Goal: Find contact information: Find contact information

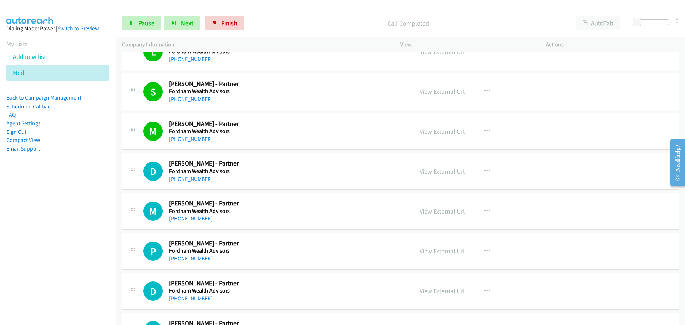
scroll to position [1892, 0]
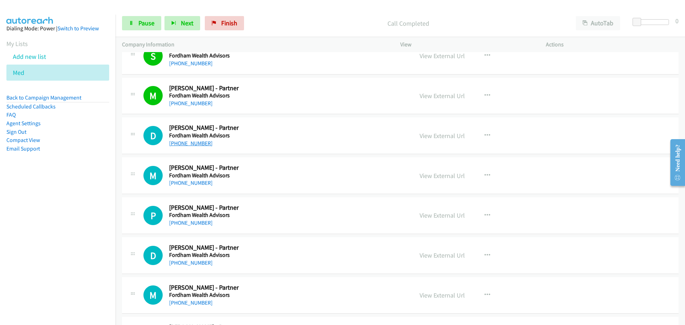
click at [198, 144] on link "[PHONE_NUMBER]" at bounding box center [191, 143] width 44 height 7
click at [192, 184] on link "[PHONE_NUMBER]" at bounding box center [191, 183] width 44 height 7
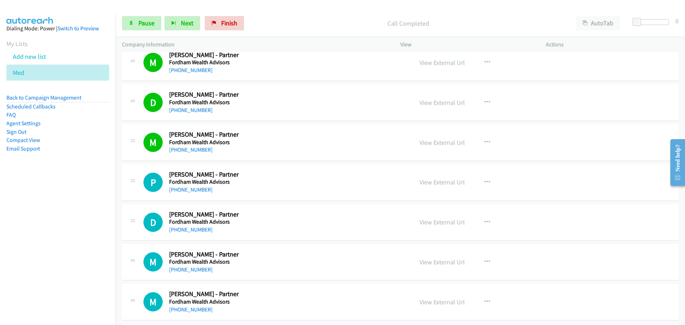
scroll to position [1964, 0]
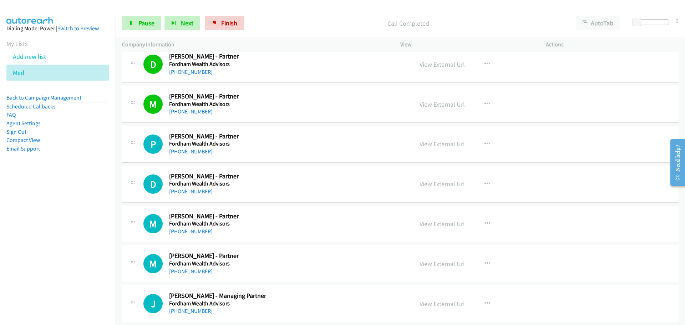
click at [182, 152] on link "[PHONE_NUMBER]" at bounding box center [191, 151] width 44 height 7
click at [181, 190] on link "[PHONE_NUMBER]" at bounding box center [191, 191] width 44 height 7
click at [195, 232] on link "[PHONE_NUMBER]" at bounding box center [191, 231] width 44 height 7
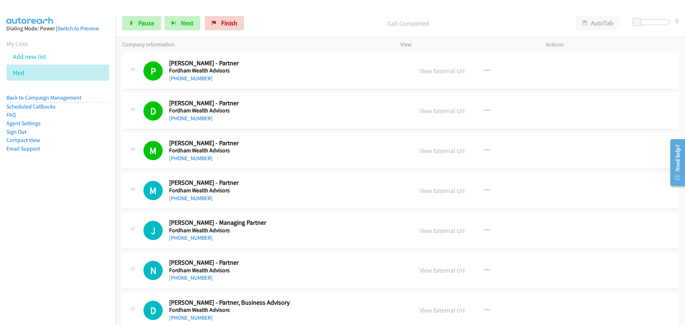
scroll to position [2071, 0]
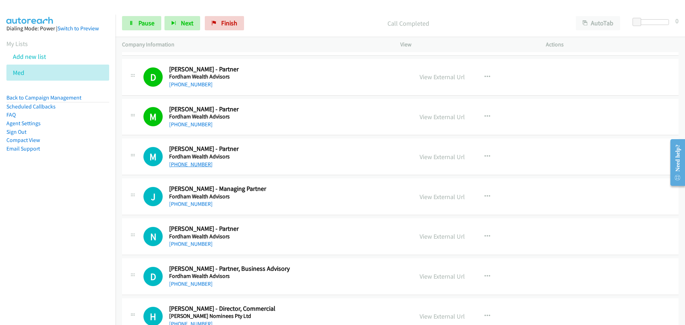
click at [197, 164] on link "[PHONE_NUMBER]" at bounding box center [191, 164] width 44 height 7
click at [192, 201] on link "[PHONE_NUMBER]" at bounding box center [191, 204] width 44 height 7
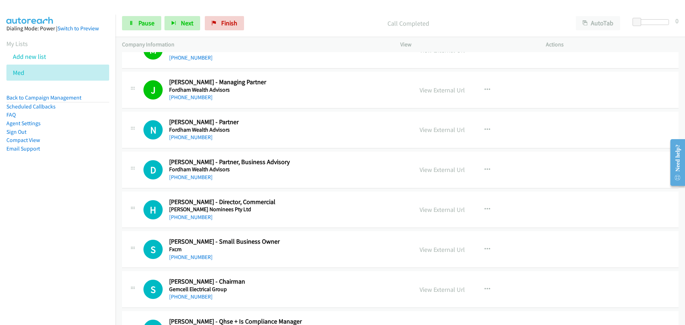
scroll to position [2178, 0]
click at [196, 138] on link "[PHONE_NUMBER]" at bounding box center [191, 137] width 44 height 7
click at [199, 177] on link "[PHONE_NUMBER]" at bounding box center [191, 177] width 44 height 7
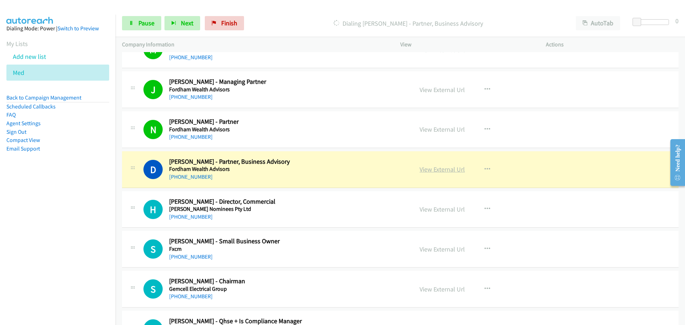
click at [452, 166] on link "View External Url" at bounding box center [442, 169] width 45 height 8
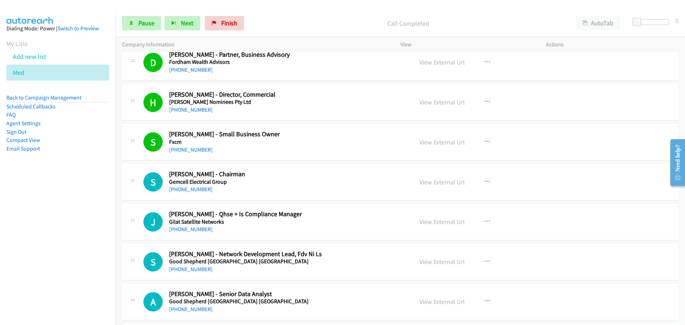
scroll to position [2356, 0]
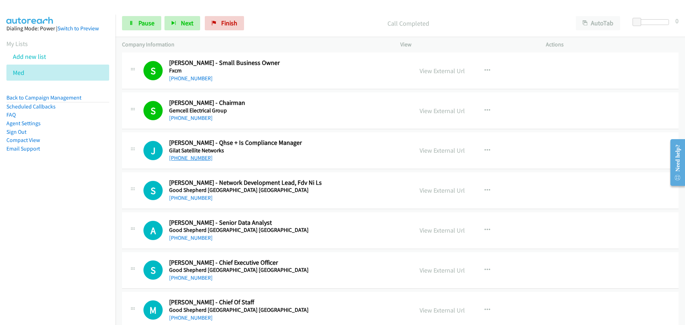
click at [196, 156] on link "[PHONE_NUMBER]" at bounding box center [191, 158] width 44 height 7
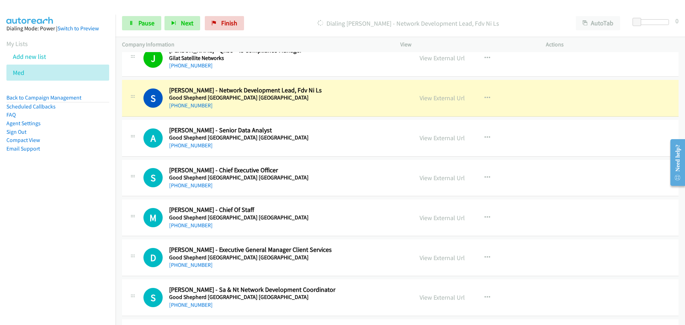
scroll to position [2464, 0]
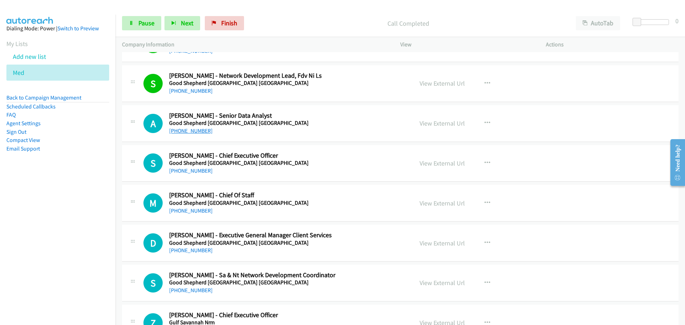
click at [191, 132] on link "[PHONE_NUMBER]" at bounding box center [191, 130] width 44 height 7
click at [194, 171] on link "[PHONE_NUMBER]" at bounding box center [191, 170] width 44 height 7
click at [187, 210] on link "[PHONE_NUMBER]" at bounding box center [191, 210] width 44 height 7
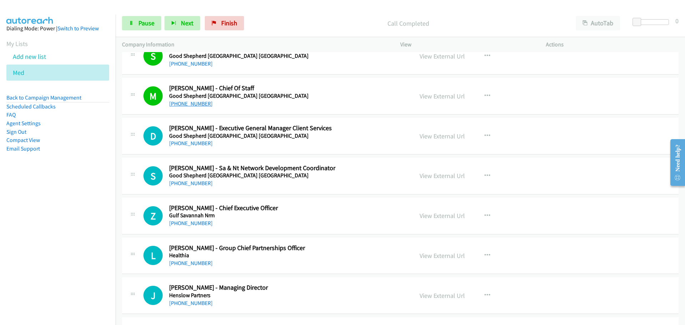
scroll to position [2606, 0]
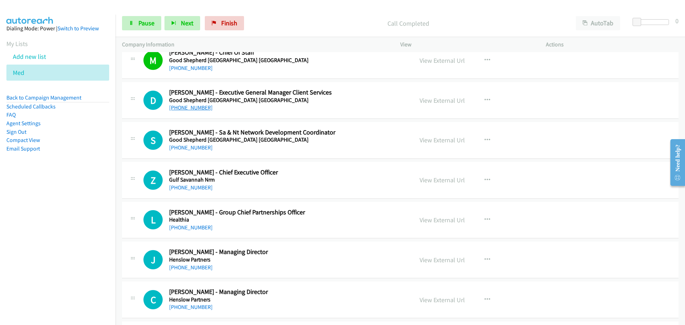
click at [189, 105] on link "[PHONE_NUMBER]" at bounding box center [191, 107] width 44 height 7
click at [448, 97] on link "View External Url" at bounding box center [442, 100] width 45 height 8
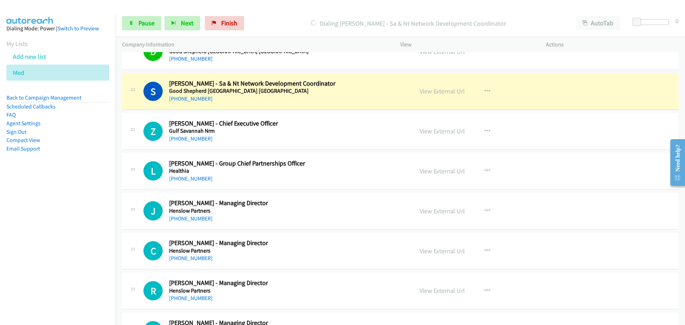
scroll to position [2678, 0]
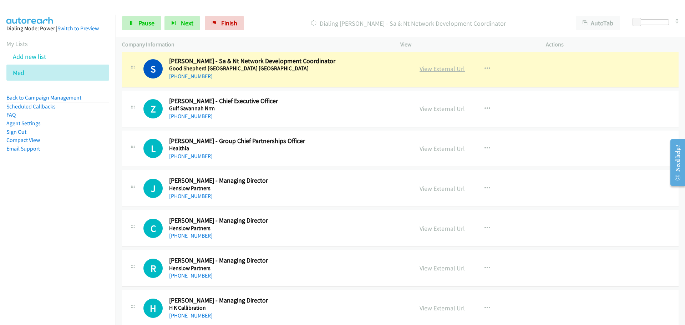
click at [447, 67] on link "View External Url" at bounding box center [442, 69] width 45 height 8
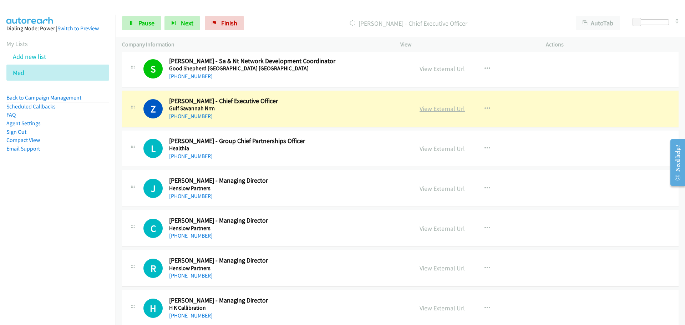
click at [451, 109] on link "View External Url" at bounding box center [442, 109] width 45 height 8
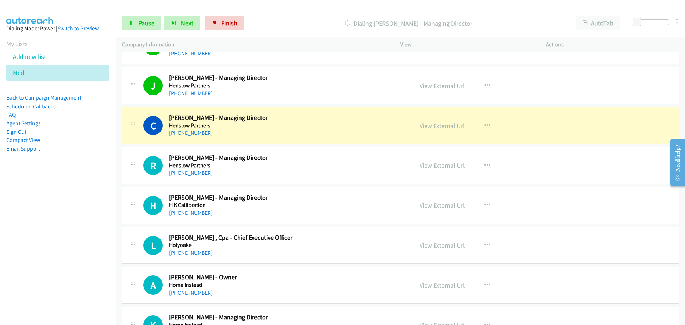
scroll to position [2785, 0]
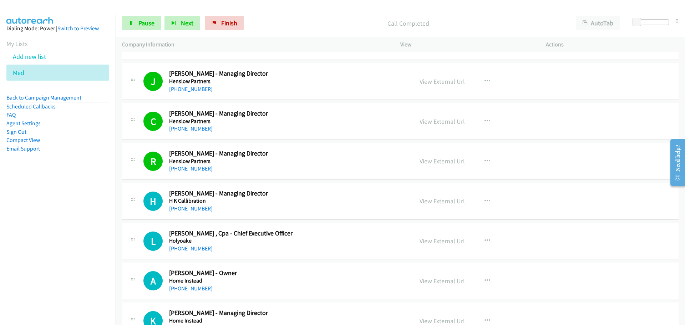
click at [193, 209] on link "[PHONE_NUMBER]" at bounding box center [191, 208] width 44 height 7
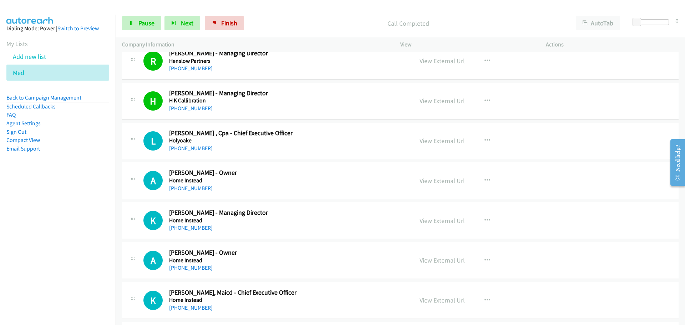
scroll to position [2928, 0]
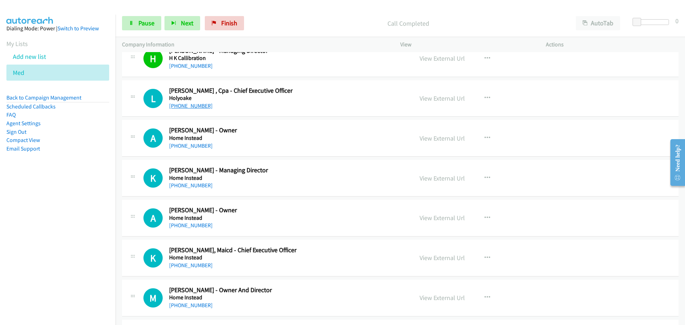
click at [196, 105] on link "[PHONE_NUMBER]" at bounding box center [191, 105] width 44 height 7
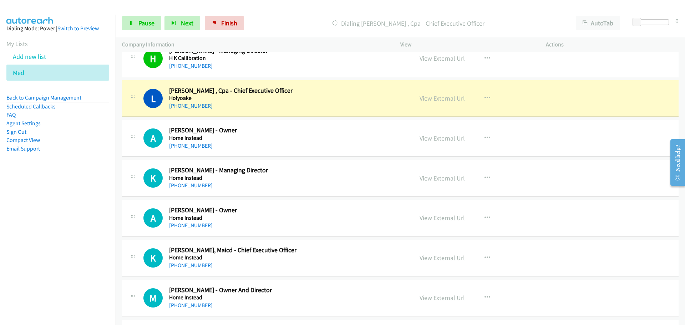
click at [443, 96] on link "View External Url" at bounding box center [442, 98] width 45 height 8
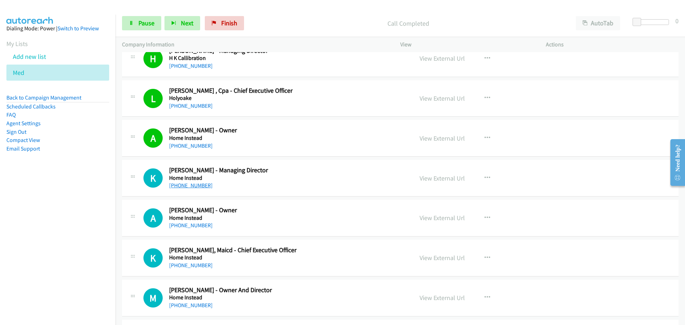
click at [190, 185] on link "[PHONE_NUMBER]" at bounding box center [191, 185] width 44 height 7
click at [198, 225] on link "[PHONE_NUMBER]" at bounding box center [191, 225] width 44 height 7
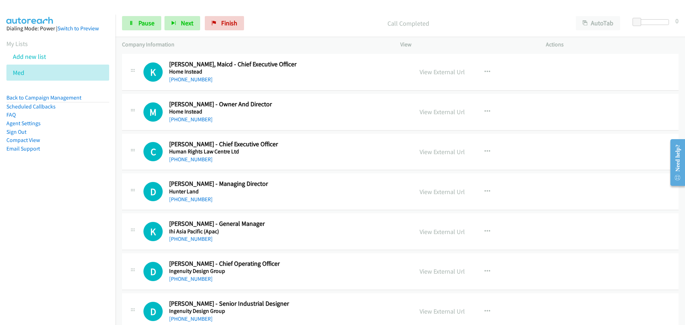
scroll to position [3106, 0]
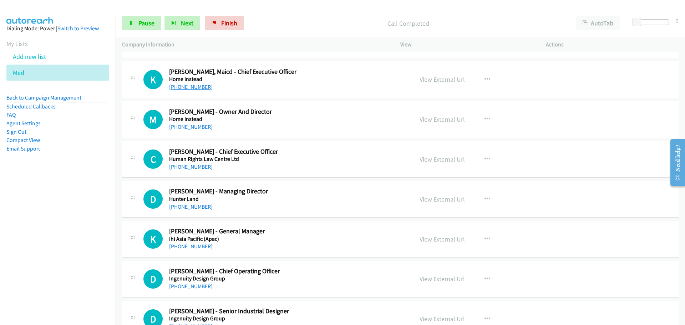
click at [185, 87] on link "[PHONE_NUMBER]" at bounding box center [191, 87] width 44 height 7
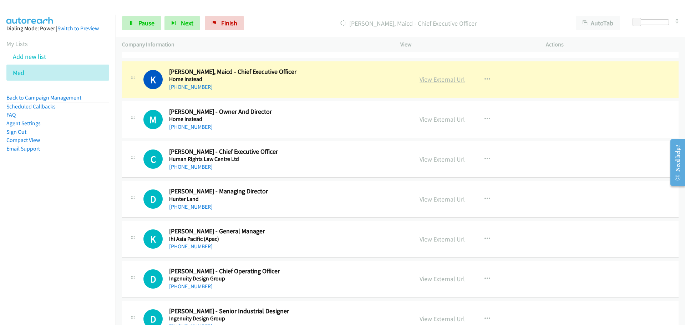
click at [452, 79] on link "View External Url" at bounding box center [442, 79] width 45 height 8
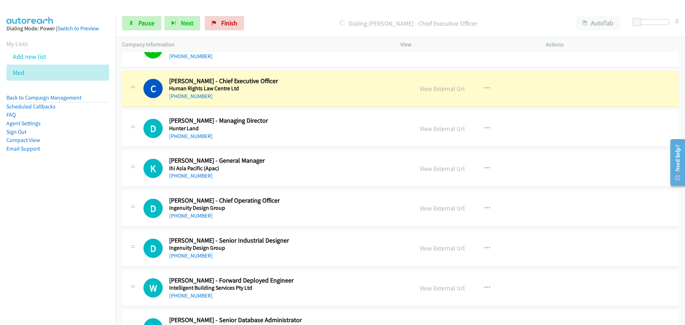
scroll to position [3178, 0]
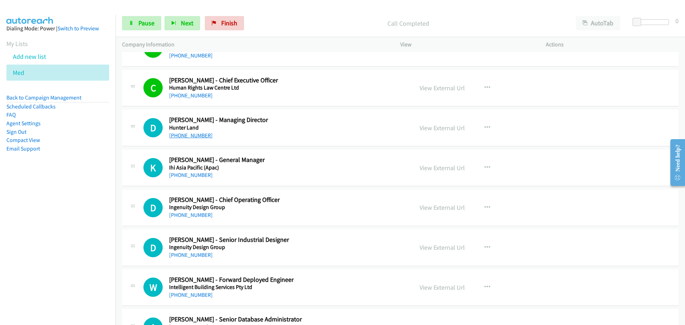
drag, startPoint x: 185, startPoint y: 139, endPoint x: 202, endPoint y: 134, distance: 18.0
click at [185, 139] on link "[PHONE_NUMBER]" at bounding box center [191, 135] width 44 height 7
click at [202, 176] on link "[PHONE_NUMBER]" at bounding box center [191, 175] width 44 height 7
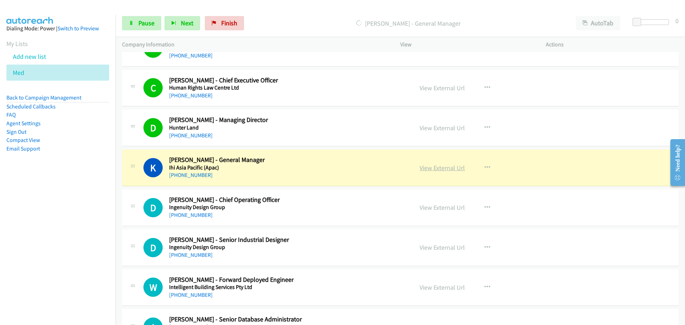
click at [451, 169] on link "View External Url" at bounding box center [442, 168] width 45 height 8
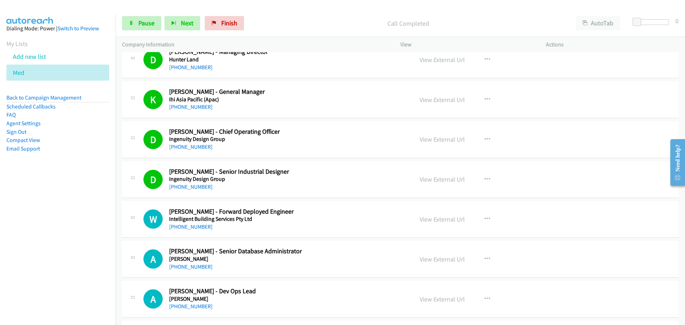
scroll to position [3320, 0]
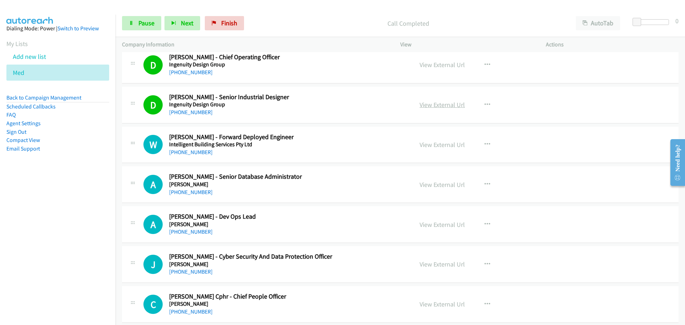
click at [449, 102] on link "View External Url" at bounding box center [442, 105] width 45 height 8
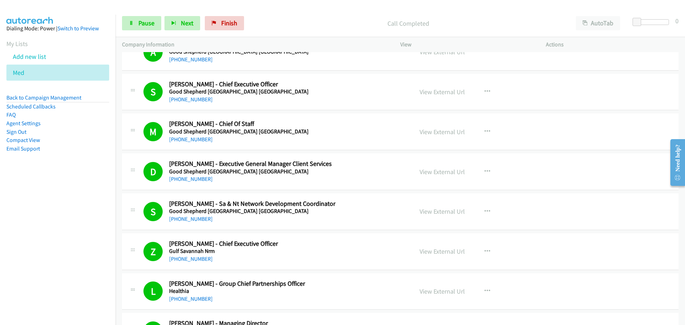
scroll to position [2499, 0]
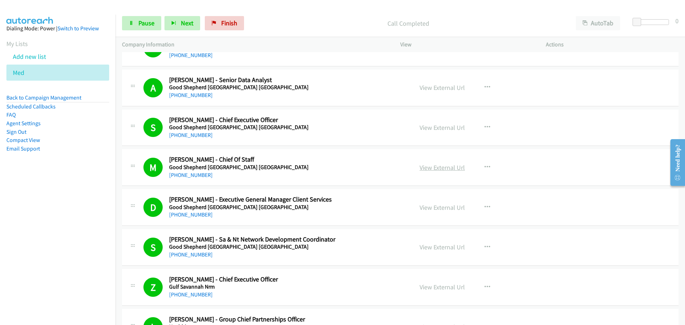
click at [453, 166] on link "View External Url" at bounding box center [442, 168] width 45 height 8
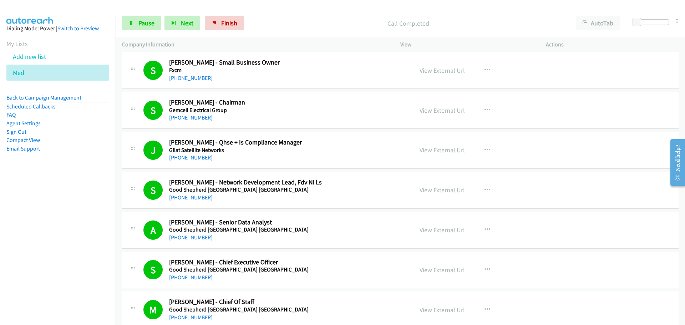
scroll to position [2356, 0]
click at [435, 69] on link "View External Url" at bounding box center [442, 71] width 45 height 8
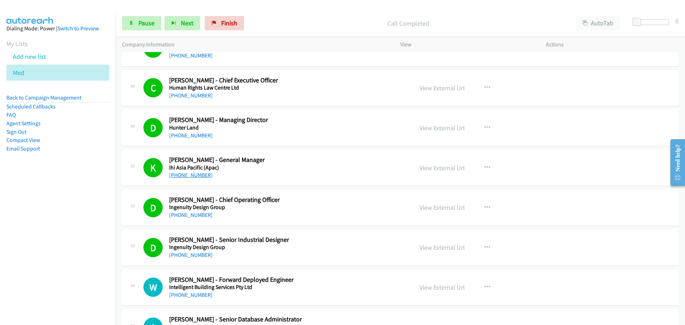
scroll to position [3320, 0]
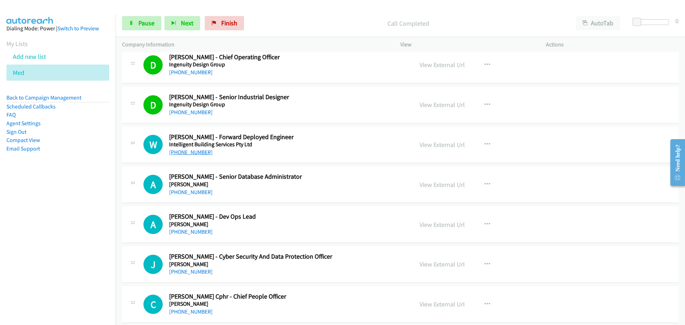
click at [196, 152] on link "[PHONE_NUMBER]" at bounding box center [191, 152] width 44 height 7
drag, startPoint x: 175, startPoint y: 190, endPoint x: 305, endPoint y: 204, distance: 130.0
click at [175, 190] on link "[PHONE_NUMBER]" at bounding box center [191, 192] width 44 height 7
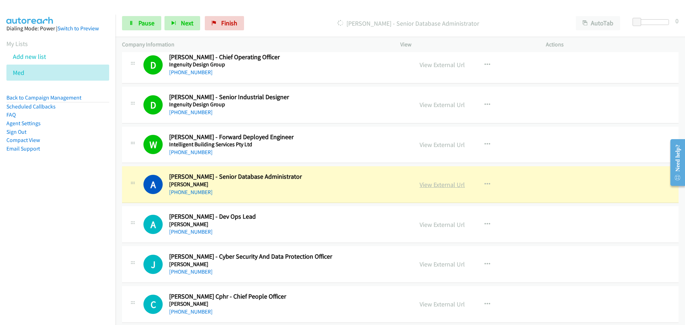
click at [456, 188] on link "View External Url" at bounding box center [442, 185] width 45 height 8
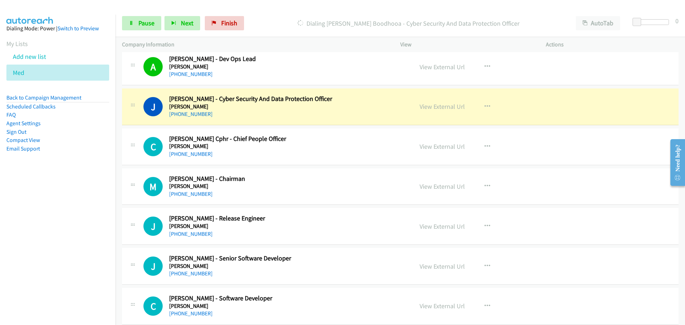
scroll to position [3499, 0]
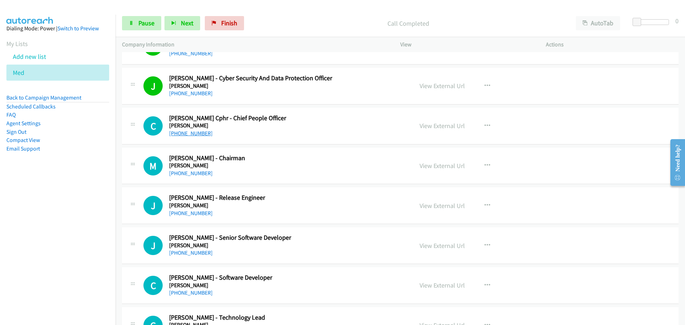
click at [172, 133] on link "[PHONE_NUMBER]" at bounding box center [191, 133] width 44 height 7
drag, startPoint x: 203, startPoint y: 175, endPoint x: 292, endPoint y: 176, distance: 89.3
click at [203, 175] on link "[PHONE_NUMBER]" at bounding box center [191, 173] width 44 height 7
click at [196, 213] on link "[PHONE_NUMBER]" at bounding box center [191, 213] width 44 height 7
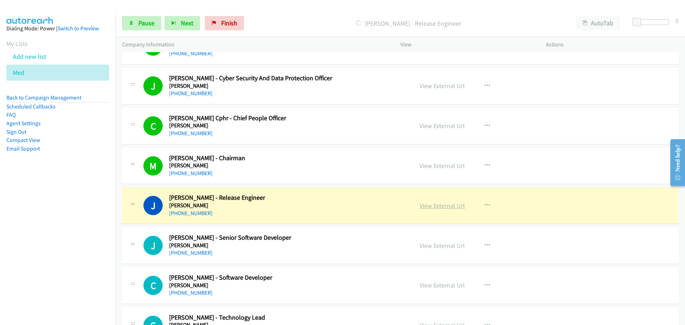
click at [433, 208] on link "View External Url" at bounding box center [442, 206] width 45 height 8
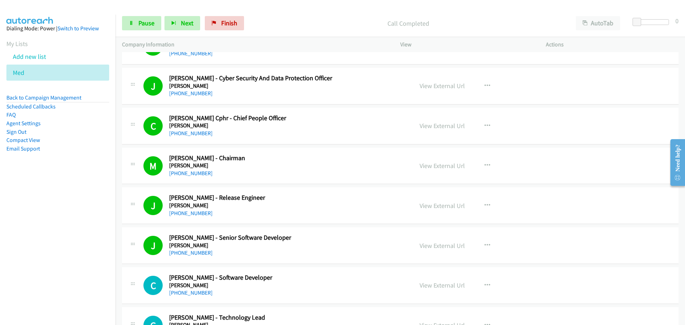
scroll to position [3677, 0]
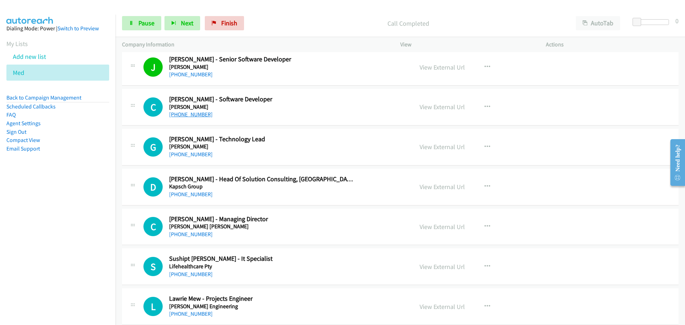
click at [192, 117] on link "[PHONE_NUMBER]" at bounding box center [191, 114] width 44 height 7
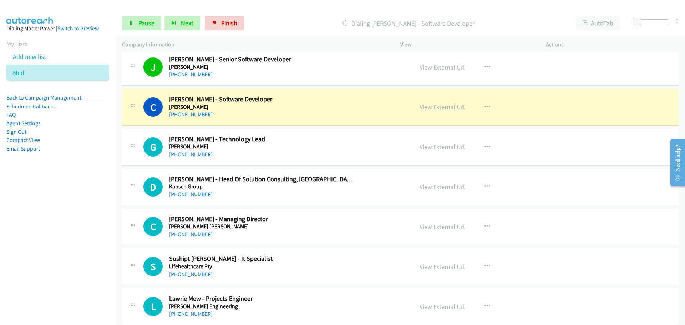
click at [435, 106] on link "View External Url" at bounding box center [442, 107] width 45 height 8
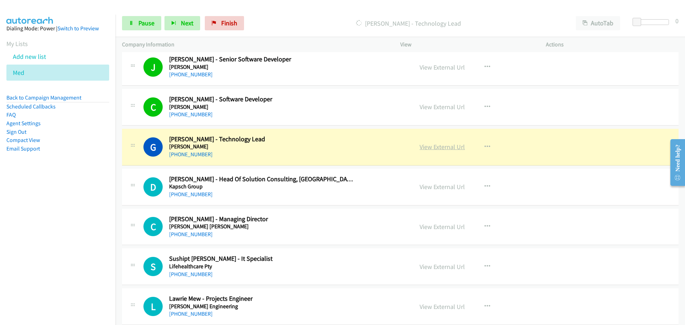
click at [446, 149] on link "View External Url" at bounding box center [442, 147] width 45 height 8
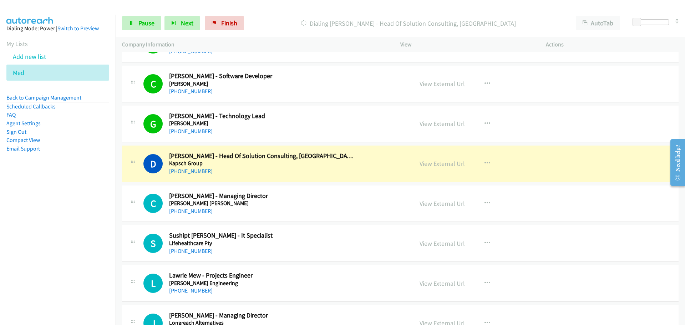
scroll to position [3713, 0]
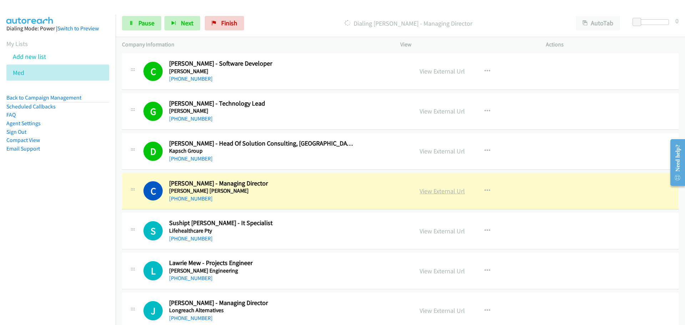
click at [445, 193] on link "View External Url" at bounding box center [442, 191] width 45 height 8
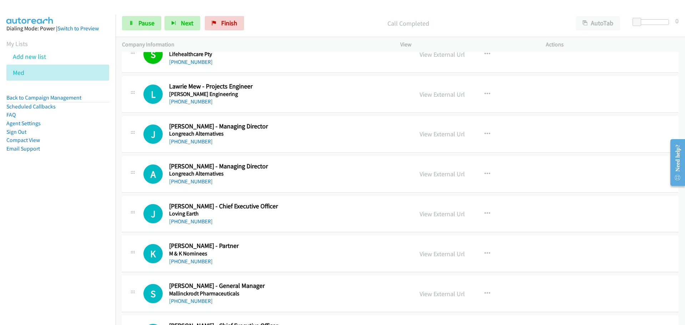
scroll to position [3892, 0]
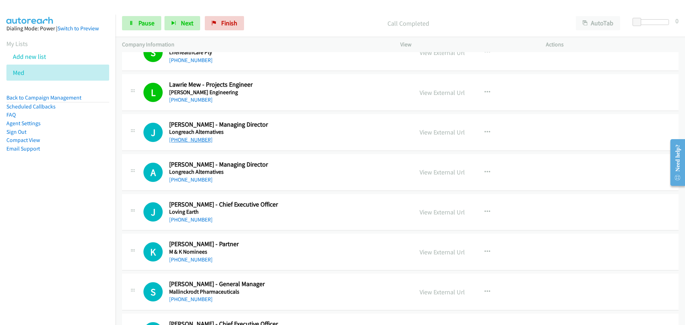
click at [204, 141] on link "[PHONE_NUMBER]" at bounding box center [191, 139] width 44 height 7
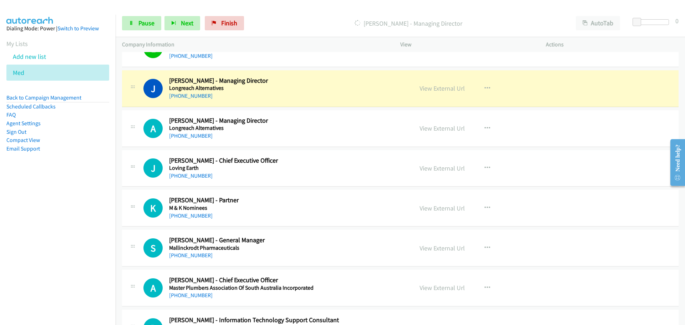
scroll to position [3927, 0]
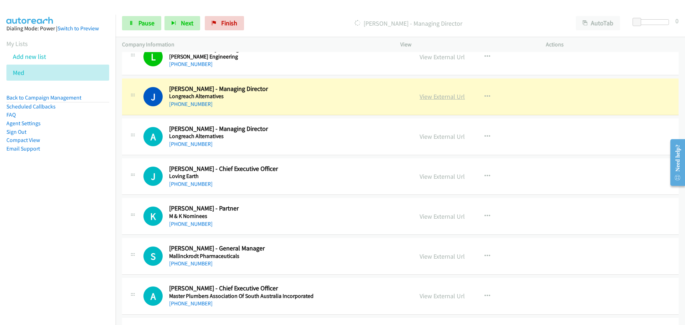
click at [446, 97] on link "View External Url" at bounding box center [442, 96] width 45 height 8
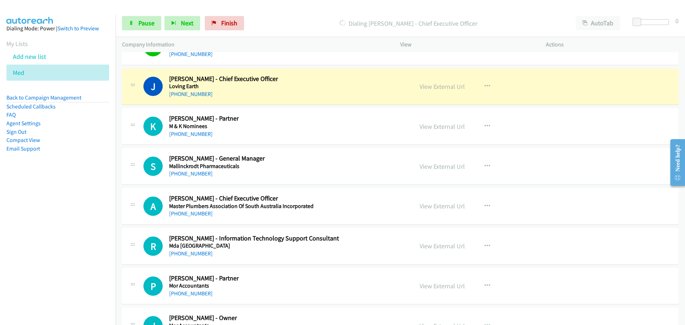
scroll to position [4034, 0]
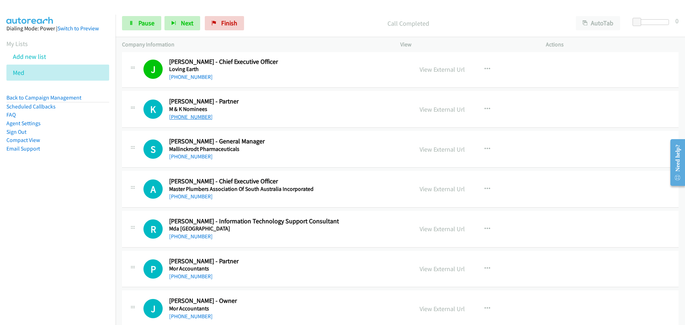
click at [195, 114] on link "[PHONE_NUMBER]" at bounding box center [191, 117] width 44 height 7
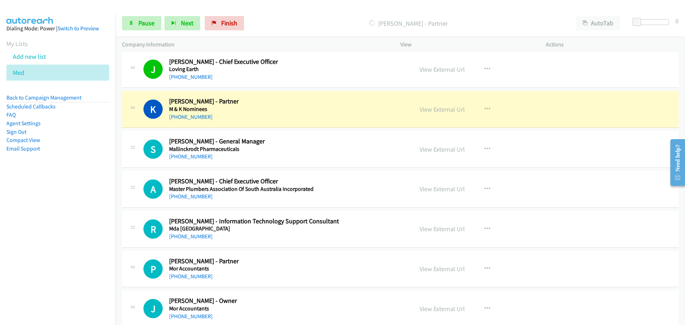
scroll to position [4070, 0]
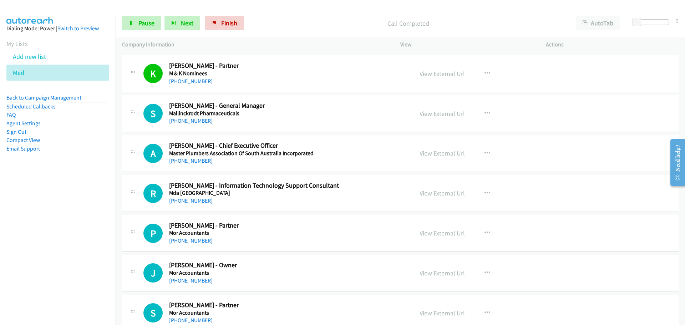
drag, startPoint x: 205, startPoint y: 122, endPoint x: 220, endPoint y: 121, distance: 15.8
click at [205, 122] on link "[PHONE_NUMBER]" at bounding box center [191, 120] width 44 height 7
click at [195, 161] on link "[PHONE_NUMBER]" at bounding box center [191, 160] width 44 height 7
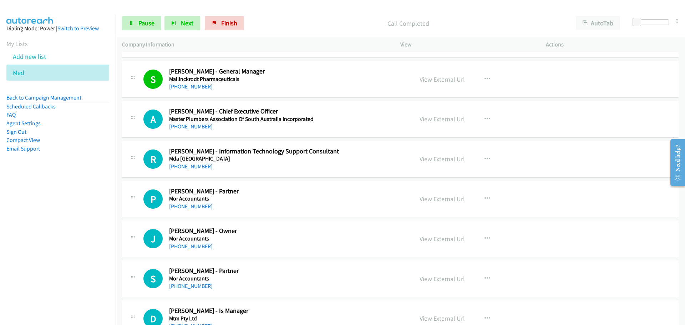
scroll to position [4142, 0]
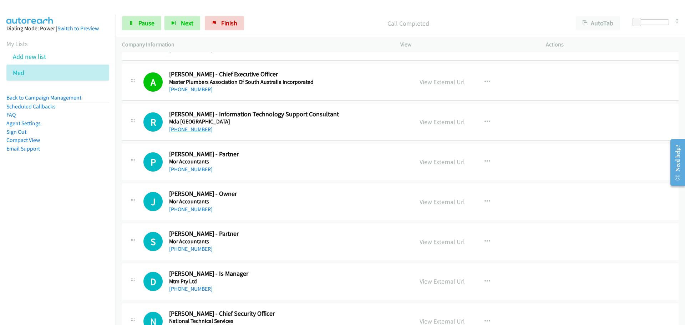
click at [192, 131] on link "[PHONE_NUMBER]" at bounding box center [191, 129] width 44 height 7
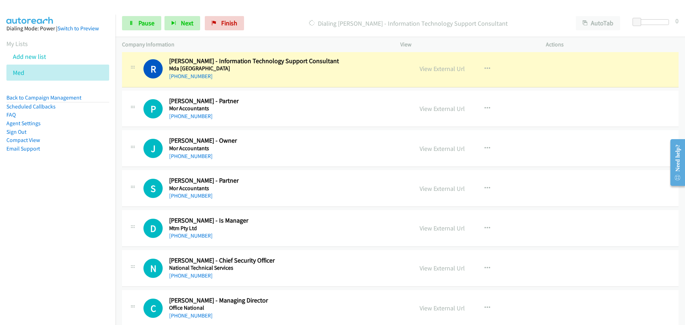
scroll to position [4177, 0]
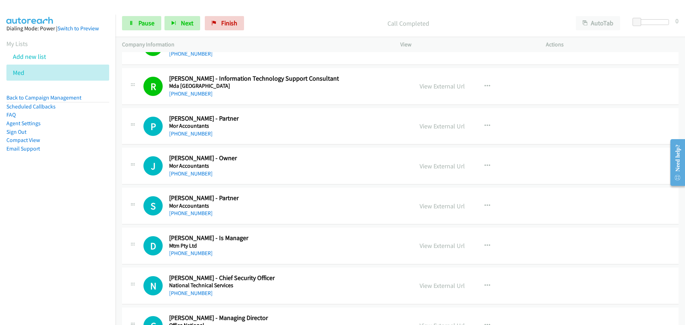
drag, startPoint x: 186, startPoint y: 137, endPoint x: 358, endPoint y: 133, distance: 172.5
click at [186, 137] on link "[PHONE_NUMBER]" at bounding box center [191, 133] width 44 height 7
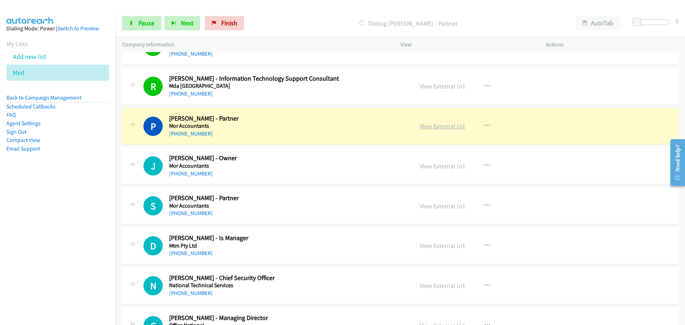
click at [435, 125] on link "View External Url" at bounding box center [442, 126] width 45 height 8
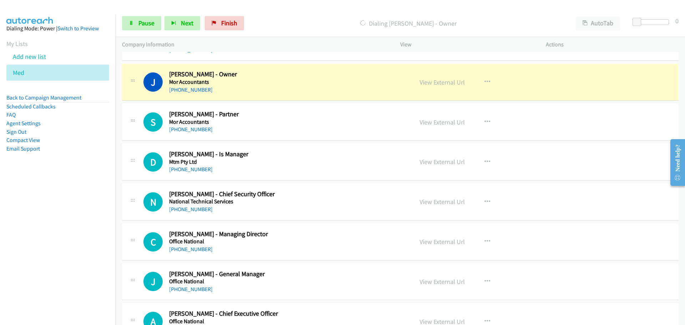
scroll to position [4249, 0]
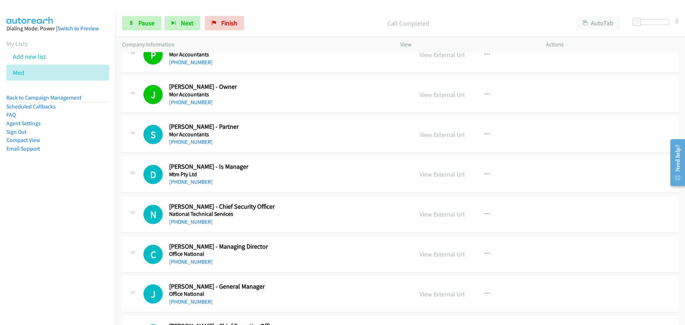
drag, startPoint x: 199, startPoint y: 143, endPoint x: 273, endPoint y: 139, distance: 74.3
click at [199, 143] on link "[PHONE_NUMBER]" at bounding box center [191, 142] width 44 height 7
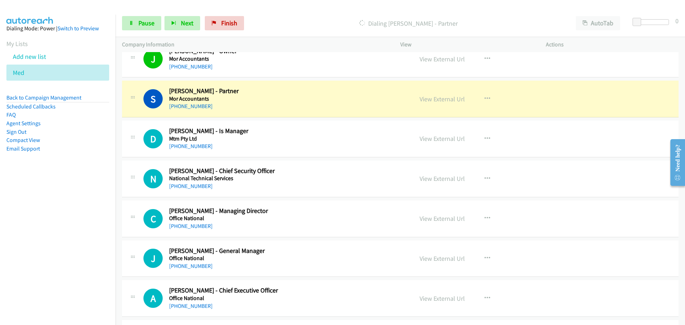
scroll to position [4320, 0]
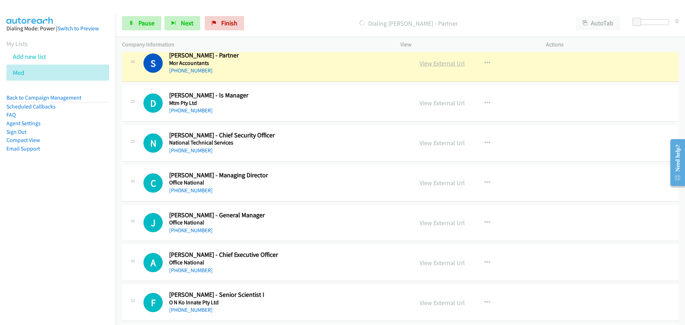
click at [446, 60] on link "View External Url" at bounding box center [442, 63] width 45 height 8
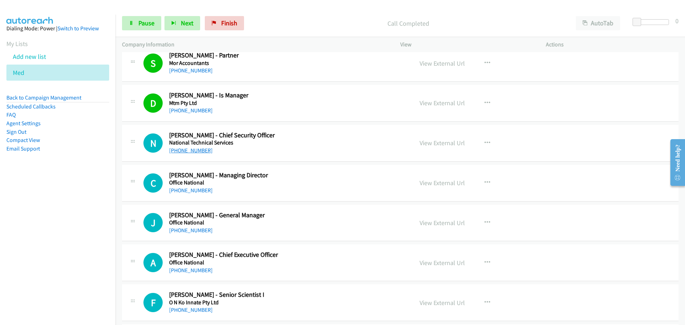
click at [197, 151] on link "[PHONE_NUMBER]" at bounding box center [191, 150] width 44 height 7
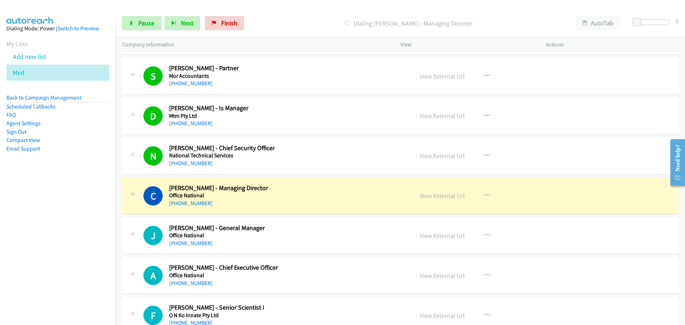
scroll to position [4284, 0]
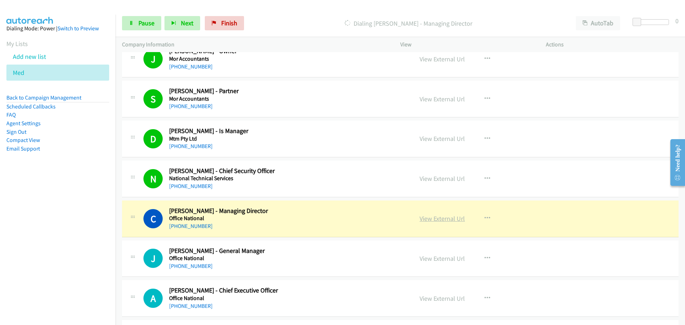
click at [449, 217] on link "View External Url" at bounding box center [442, 219] width 45 height 8
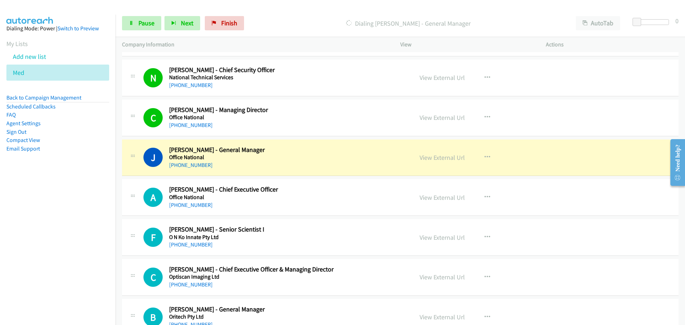
scroll to position [4463, 0]
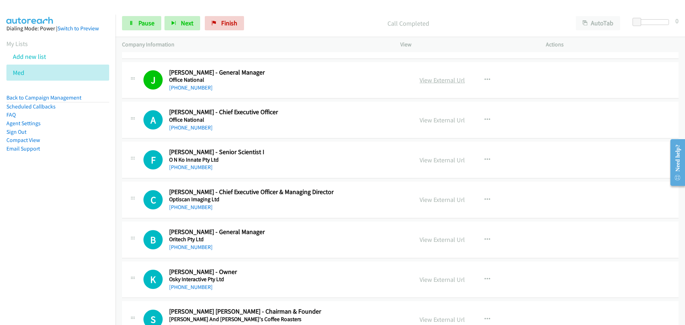
click at [438, 77] on link "View External Url" at bounding box center [442, 80] width 45 height 8
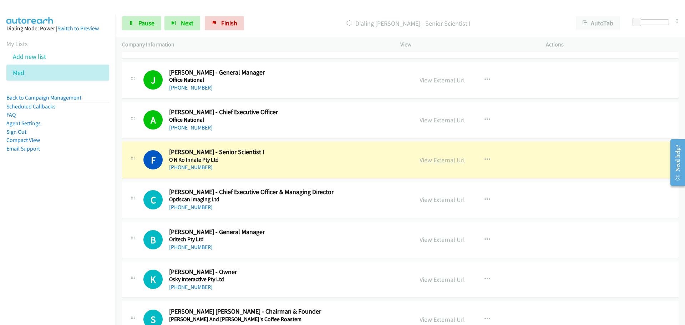
click at [438, 162] on link "View External Url" at bounding box center [442, 160] width 45 height 8
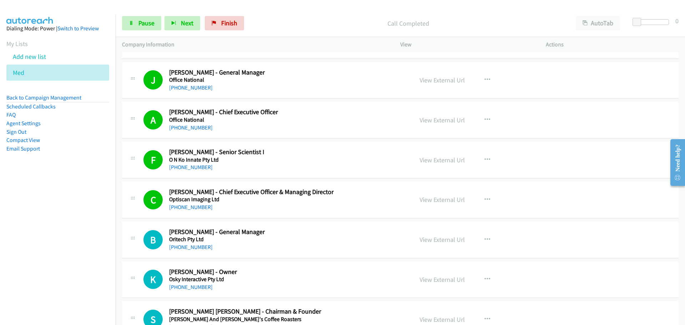
drag, startPoint x: 194, startPoint y: 246, endPoint x: 664, endPoint y: 240, distance: 470.6
click at [194, 246] on link "[PHONE_NUMBER]" at bounding box center [191, 247] width 44 height 7
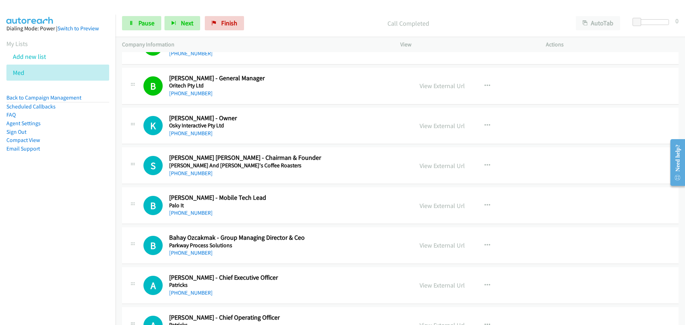
scroll to position [4641, 0]
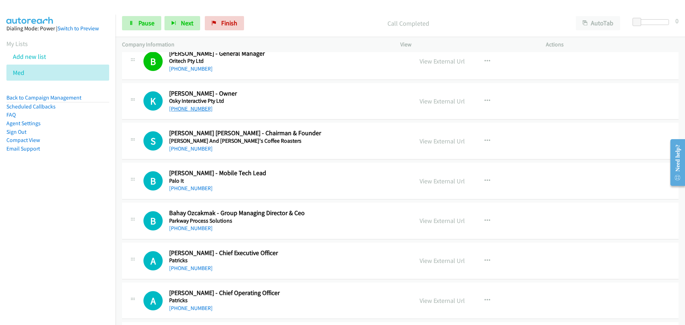
click at [189, 106] on link "[PHONE_NUMBER]" at bounding box center [191, 108] width 44 height 7
drag, startPoint x: 192, startPoint y: 151, endPoint x: 428, endPoint y: 184, distance: 238.2
click at [192, 151] on link "[PHONE_NUMBER]" at bounding box center [191, 148] width 44 height 7
click at [201, 147] on link "[PHONE_NUMBER]" at bounding box center [191, 148] width 44 height 7
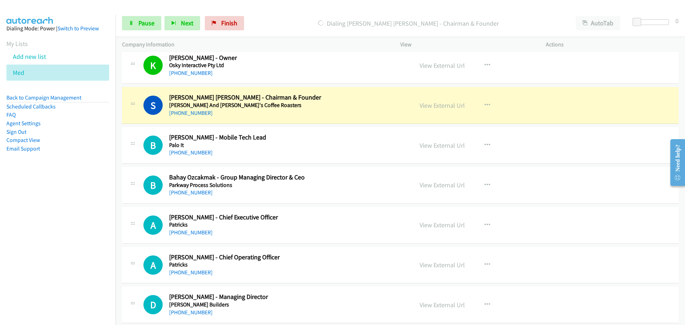
scroll to position [4713, 0]
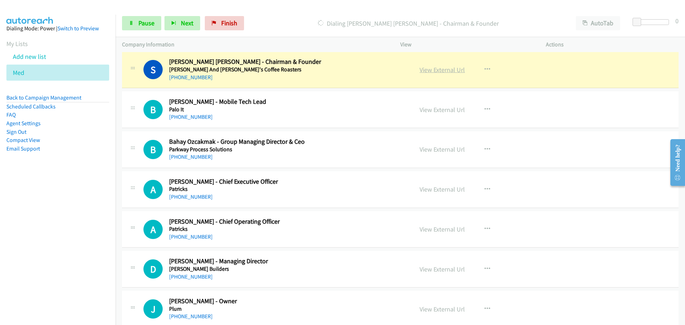
click at [442, 69] on link "View External Url" at bounding box center [442, 70] width 45 height 8
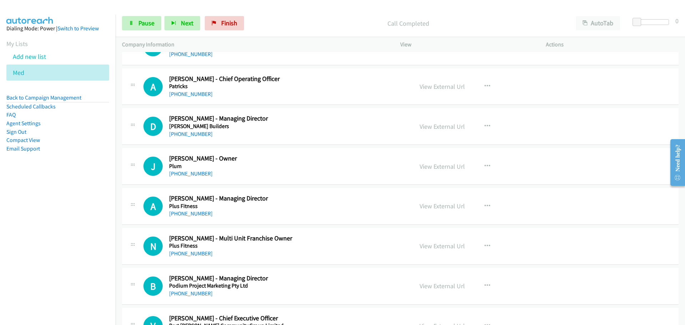
scroll to position [4820, 0]
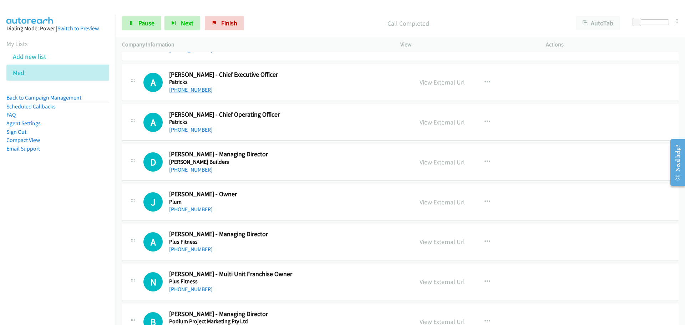
click at [186, 90] on link "[PHONE_NUMBER]" at bounding box center [191, 89] width 44 height 7
click at [444, 80] on link "View External Url" at bounding box center [442, 82] width 45 height 8
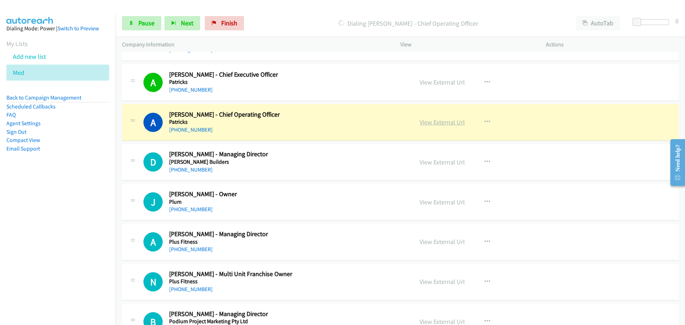
click at [440, 121] on link "View External Url" at bounding box center [442, 122] width 45 height 8
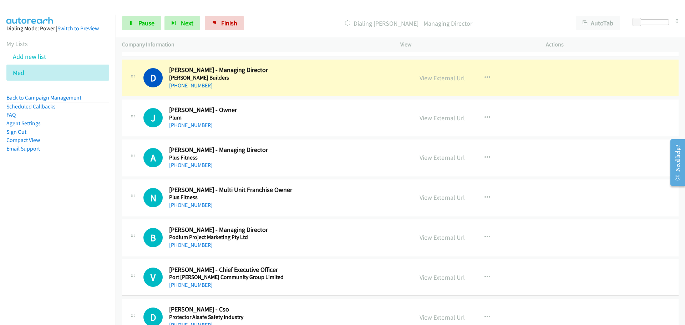
scroll to position [4891, 0]
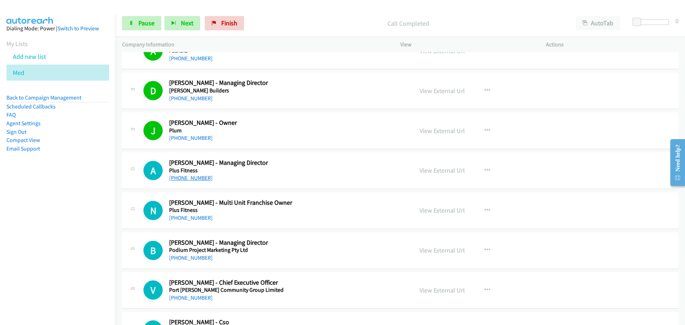
click at [199, 180] on link "[PHONE_NUMBER]" at bounding box center [191, 178] width 44 height 7
click at [184, 219] on link "[PHONE_NUMBER]" at bounding box center [191, 218] width 44 height 7
click at [446, 298] on div "View External Url View External Url Schedule/Manage Callback Start Calls Here R…" at bounding box center [489, 291] width 152 height 24
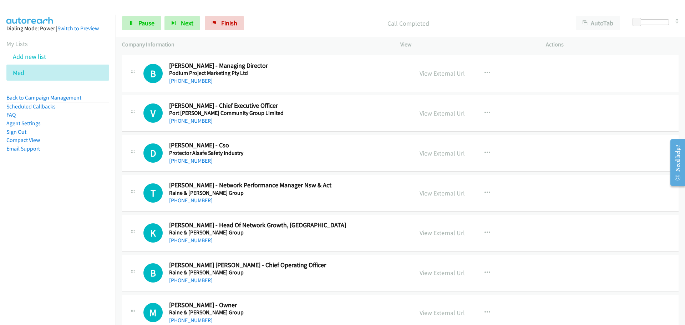
scroll to position [5070, 0]
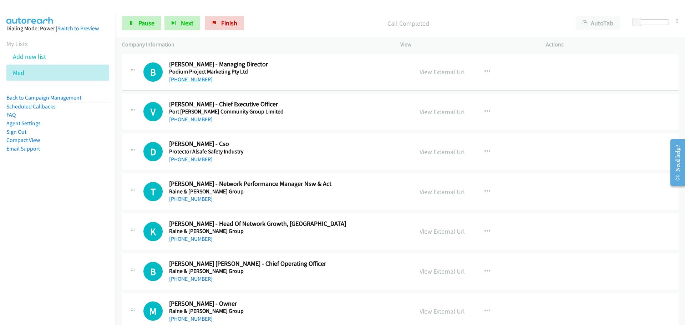
click at [182, 77] on link "[PHONE_NUMBER]" at bounding box center [191, 79] width 44 height 7
click at [192, 120] on link "[PHONE_NUMBER]" at bounding box center [191, 119] width 44 height 7
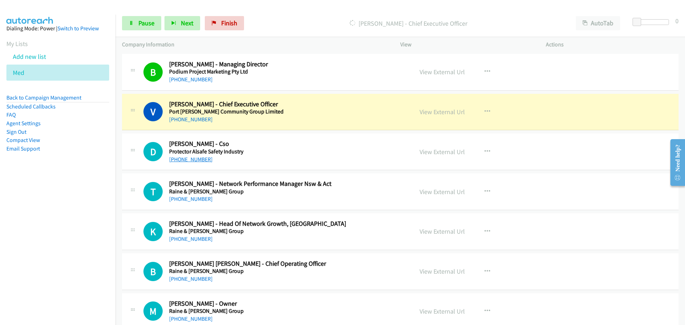
click at [181, 159] on link "[PHONE_NUMBER]" at bounding box center [191, 159] width 44 height 7
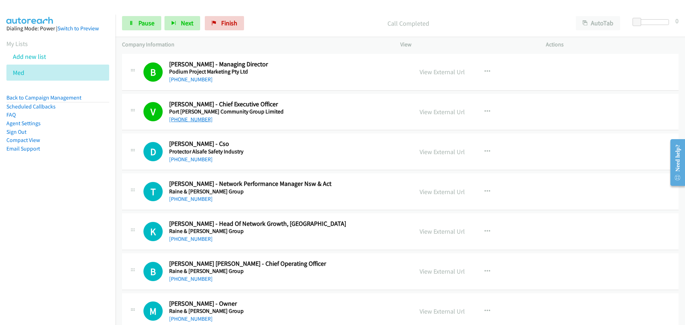
click at [193, 121] on link "[PHONE_NUMBER]" at bounding box center [191, 119] width 44 height 7
click at [194, 161] on link "[PHONE_NUMBER]" at bounding box center [191, 159] width 44 height 7
click at [192, 198] on link "[PHONE_NUMBER]" at bounding box center [191, 199] width 44 height 7
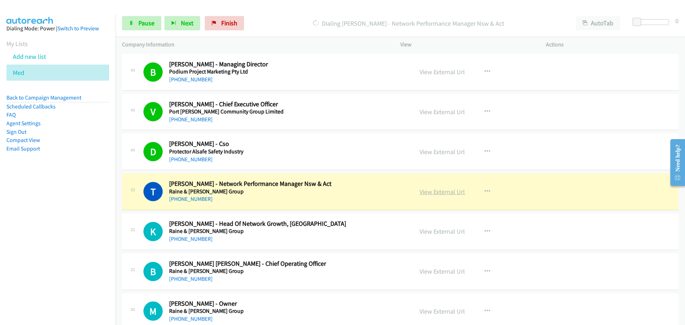
click at [448, 193] on link "View External Url" at bounding box center [442, 192] width 45 height 8
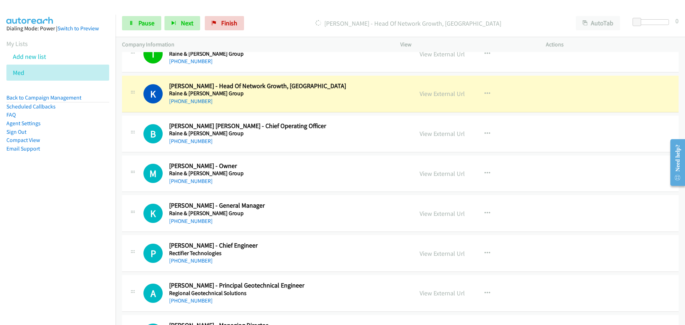
scroll to position [5213, 0]
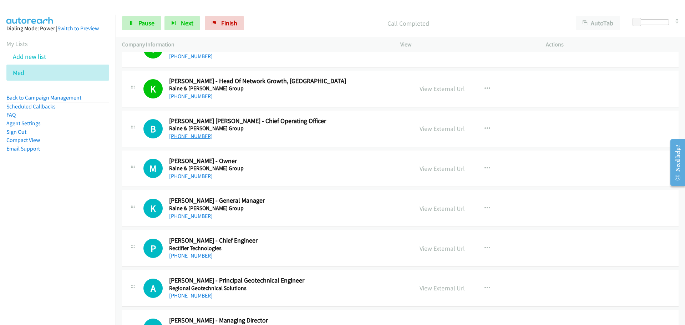
drag, startPoint x: 190, startPoint y: 136, endPoint x: 194, endPoint y: 134, distance: 4.9
click at [190, 136] on link "[PHONE_NUMBER]" at bounding box center [191, 136] width 44 height 7
drag, startPoint x: 195, startPoint y: 175, endPoint x: 205, endPoint y: 172, distance: 9.6
click at [195, 175] on link "[PHONE_NUMBER]" at bounding box center [191, 176] width 44 height 7
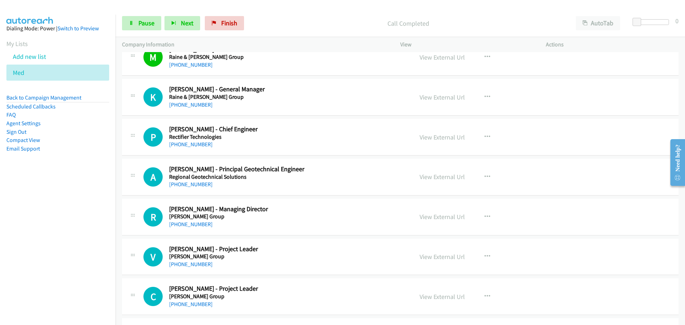
scroll to position [5320, 0]
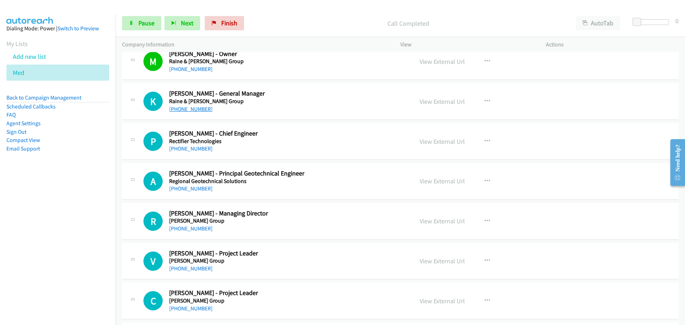
click at [201, 111] on link "[PHONE_NUMBER]" at bounding box center [191, 109] width 44 height 7
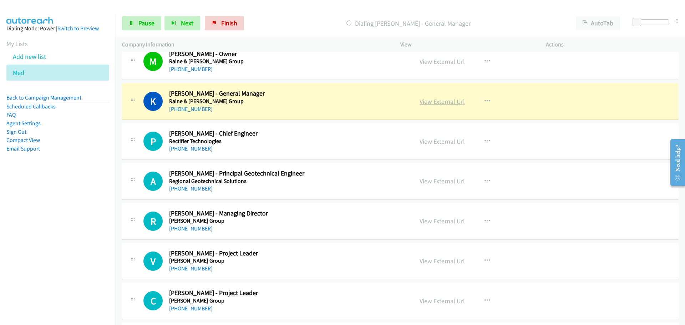
click at [453, 100] on link "View External Url" at bounding box center [442, 101] width 45 height 8
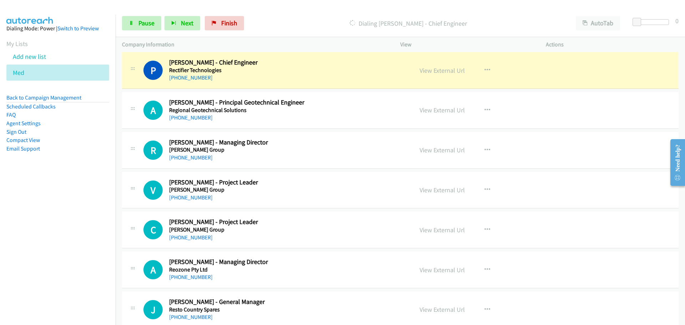
scroll to position [5391, 0]
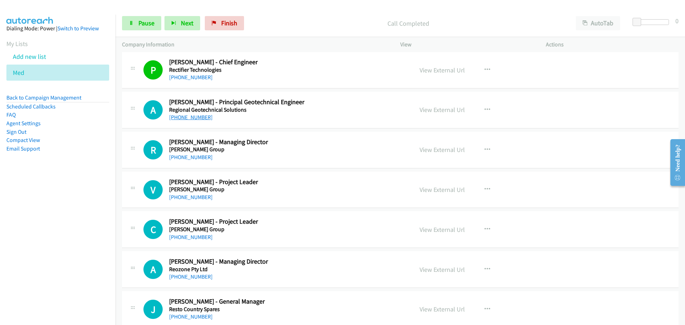
click at [188, 119] on link "[PHONE_NUMBER]" at bounding box center [191, 117] width 44 height 7
click at [184, 159] on link "[PHONE_NUMBER]" at bounding box center [191, 157] width 44 height 7
click at [199, 197] on link "[PHONE_NUMBER]" at bounding box center [191, 197] width 44 height 7
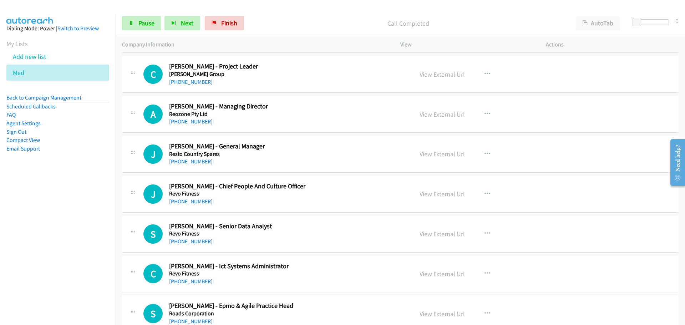
scroll to position [5534, 0]
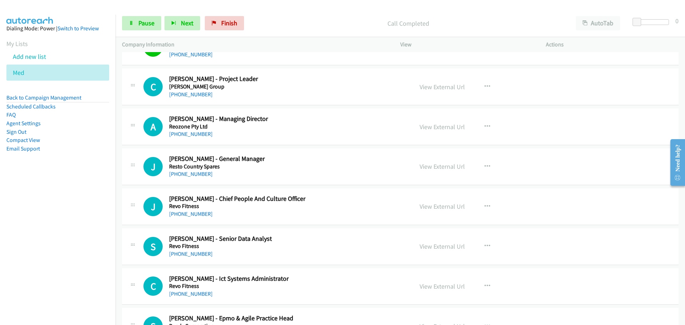
drag, startPoint x: 188, startPoint y: 96, endPoint x: 675, endPoint y: 122, distance: 487.7
drag, startPoint x: 197, startPoint y: 92, endPoint x: 232, endPoint y: 91, distance: 34.3
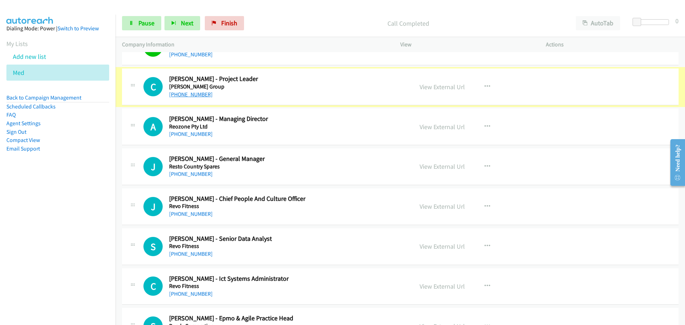
click at [197, 93] on link "[PHONE_NUMBER]" at bounding box center [191, 94] width 44 height 7
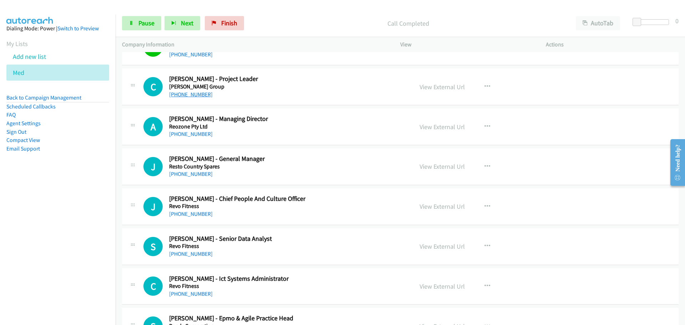
click at [197, 93] on link "[PHONE_NUMBER]" at bounding box center [191, 94] width 44 height 7
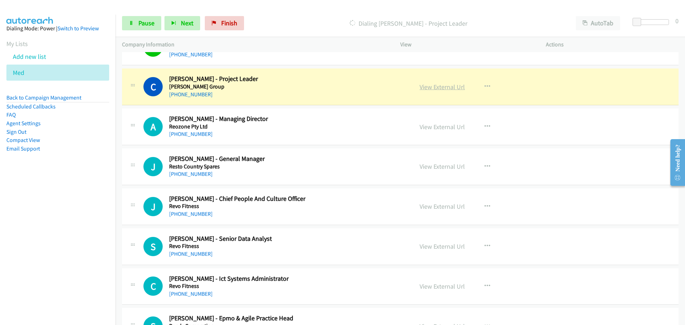
click at [446, 87] on link "View External Url" at bounding box center [442, 87] width 45 height 8
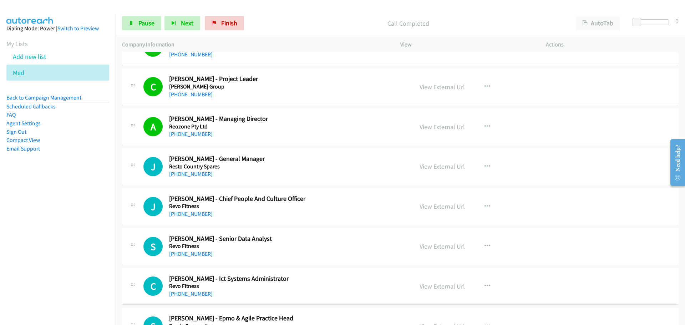
drag, startPoint x: 201, startPoint y: 176, endPoint x: 217, endPoint y: 171, distance: 16.3
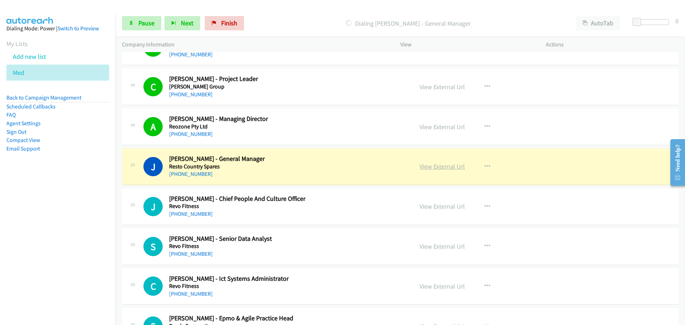
click at [431, 166] on link "View External Url" at bounding box center [442, 166] width 45 height 8
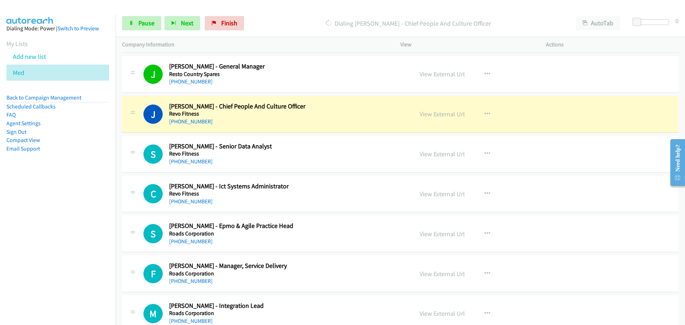
scroll to position [5712, 0]
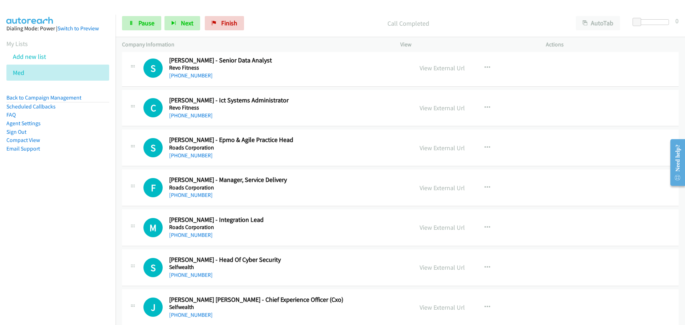
drag, startPoint x: 190, startPoint y: 75, endPoint x: 398, endPoint y: 97, distance: 209.0
click at [190, 75] on link "[PHONE_NUMBER]" at bounding box center [191, 75] width 44 height 7
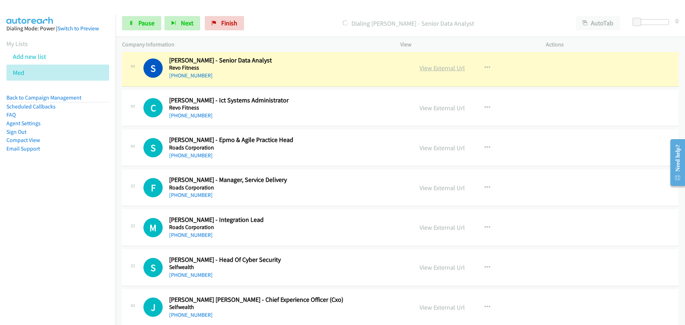
click at [451, 67] on link "View External Url" at bounding box center [442, 68] width 45 height 8
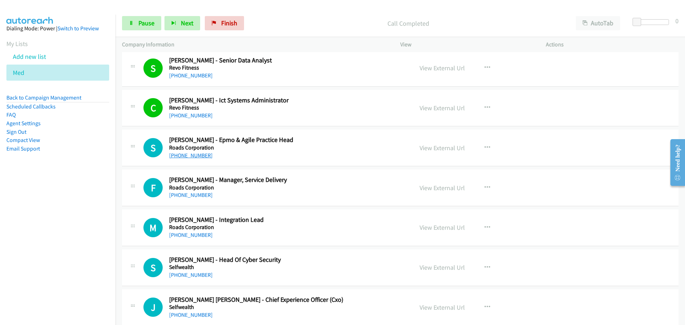
click at [201, 156] on link "[PHONE_NUMBER]" at bounding box center [191, 155] width 44 height 7
click at [192, 195] on link "[PHONE_NUMBER]" at bounding box center [191, 195] width 44 height 7
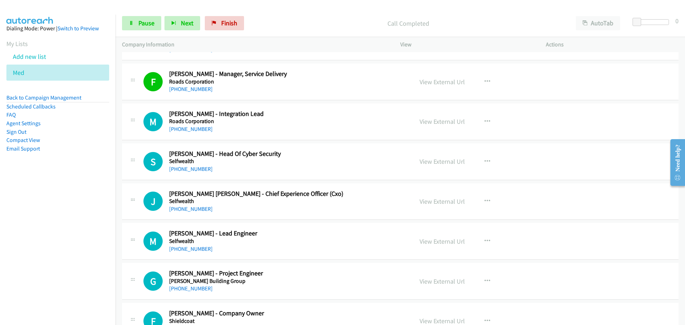
scroll to position [5855, 0]
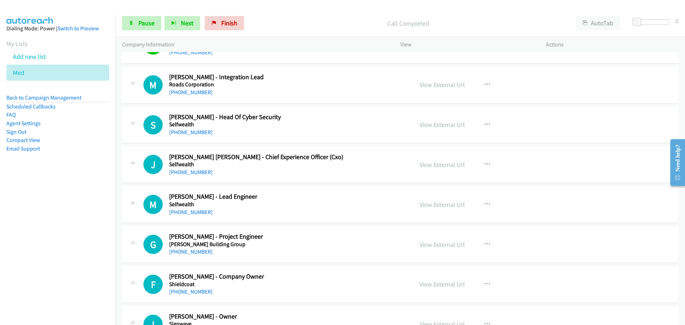
drag, startPoint x: 193, startPoint y: 94, endPoint x: 242, endPoint y: 96, distance: 48.6
click at [193, 94] on link "[PHONE_NUMBER]" at bounding box center [191, 92] width 44 height 7
click at [178, 129] on link "[PHONE_NUMBER]" at bounding box center [191, 132] width 44 height 7
click at [198, 171] on link "[PHONE_NUMBER]" at bounding box center [191, 172] width 44 height 7
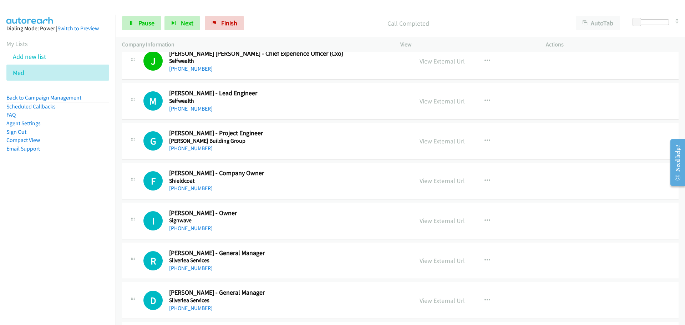
scroll to position [5962, 0]
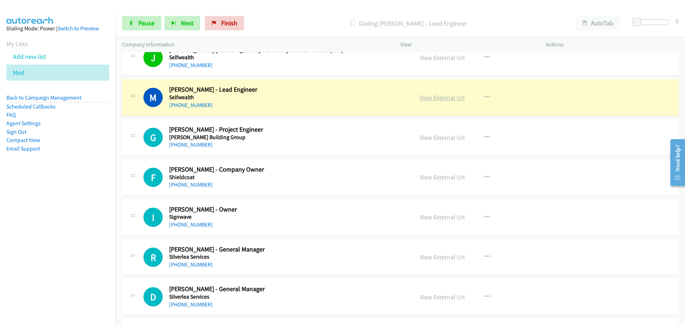
click at [438, 94] on link "View External Url" at bounding box center [442, 98] width 45 height 8
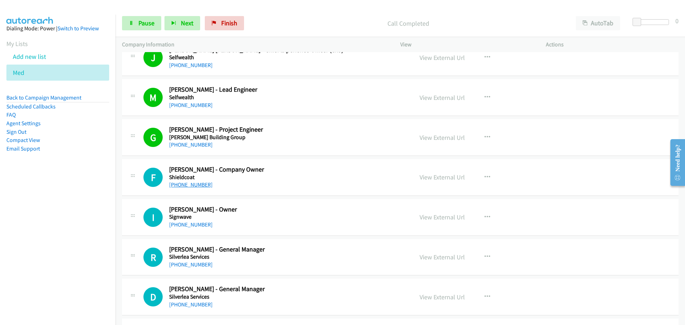
click at [185, 185] on link "[PHONE_NUMBER]" at bounding box center [191, 184] width 44 height 7
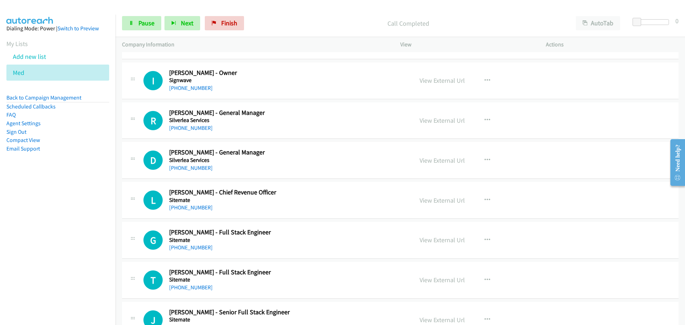
scroll to position [6034, 0]
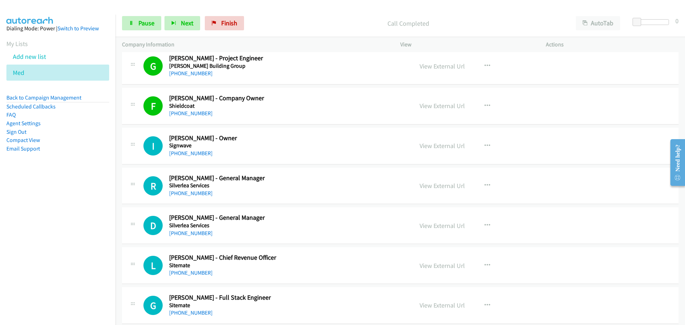
click at [188, 150] on div "[PHONE_NUMBER]" at bounding box center [262, 153] width 186 height 9
click at [189, 153] on link "[PHONE_NUMBER]" at bounding box center [191, 153] width 44 height 7
click at [184, 191] on link "[PHONE_NUMBER]" at bounding box center [191, 193] width 44 height 7
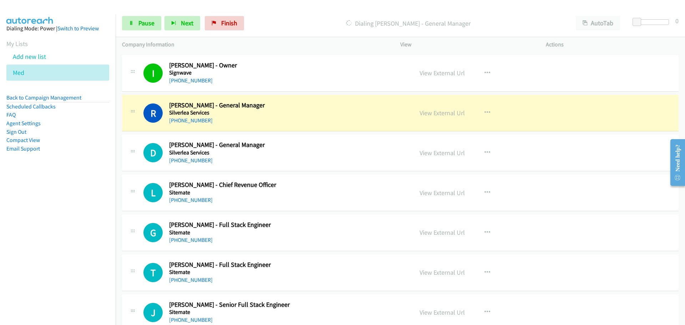
scroll to position [6141, 0]
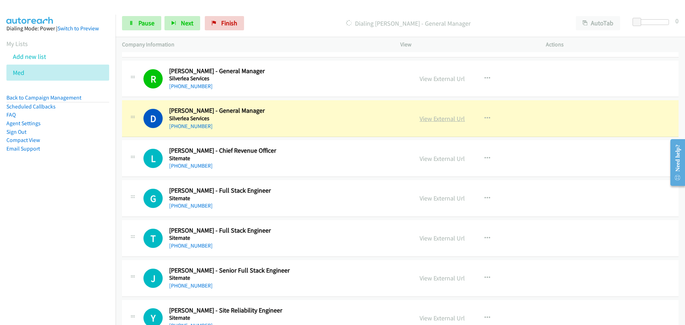
click at [453, 117] on link "View External Url" at bounding box center [442, 119] width 45 height 8
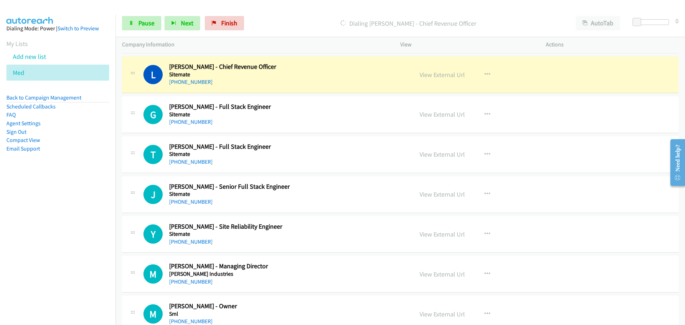
scroll to position [6212, 0]
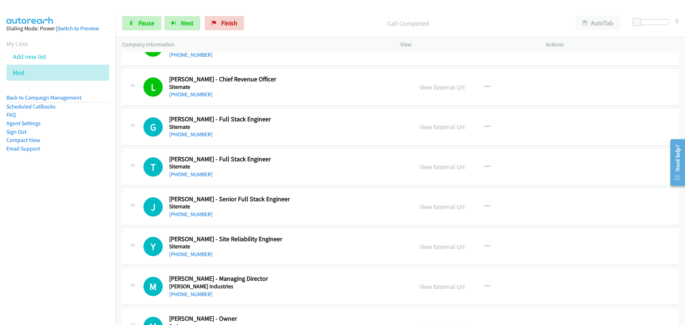
drag, startPoint x: 189, startPoint y: 135, endPoint x: 463, endPoint y: 134, distance: 273.8
click at [189, 135] on link "[PHONE_NUMBER]" at bounding box center [191, 134] width 44 height 7
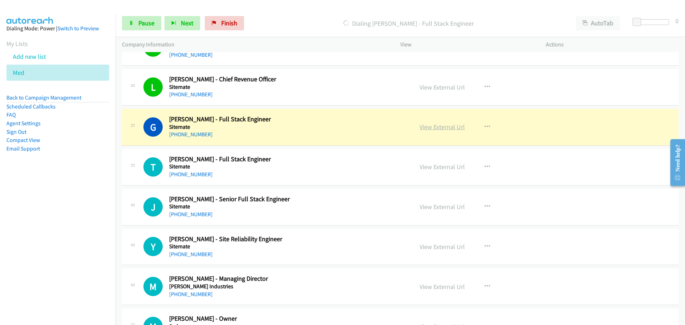
click at [435, 130] on link "View External Url" at bounding box center [442, 127] width 45 height 8
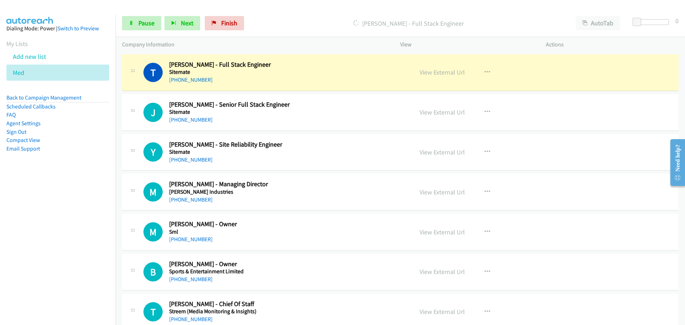
scroll to position [6319, 0]
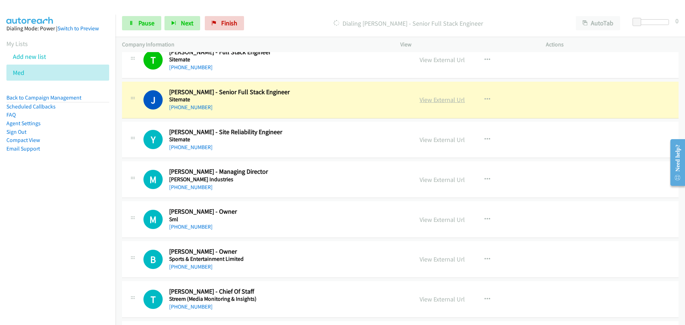
click at [442, 102] on link "View External Url" at bounding box center [442, 100] width 45 height 8
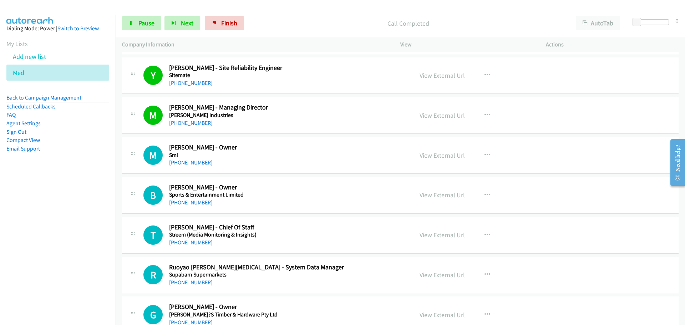
scroll to position [6391, 0]
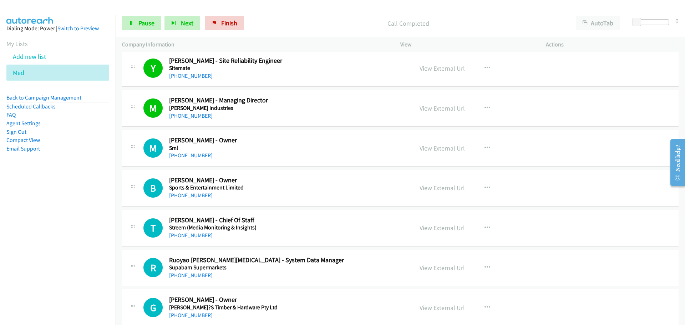
drag, startPoint x: 197, startPoint y: 157, endPoint x: 311, endPoint y: 161, distance: 114.0
click at [197, 157] on link "[PHONE_NUMBER]" at bounding box center [191, 155] width 44 height 7
click at [201, 197] on link "[PHONE_NUMBER]" at bounding box center [191, 195] width 44 height 7
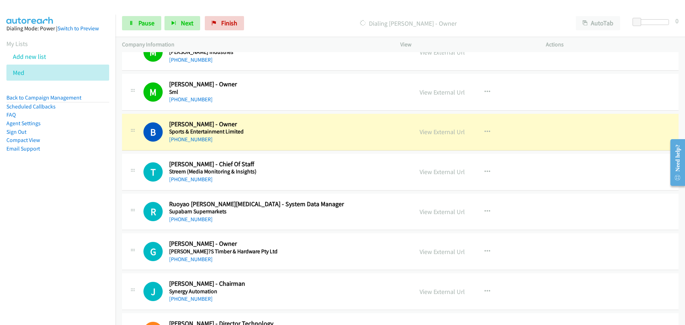
scroll to position [6534, 0]
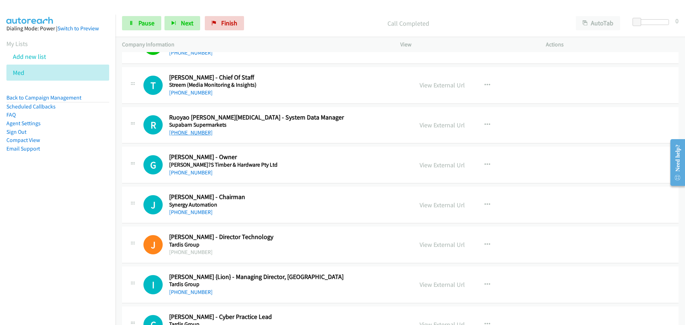
click at [187, 131] on link "[PHONE_NUMBER]" at bounding box center [191, 132] width 44 height 7
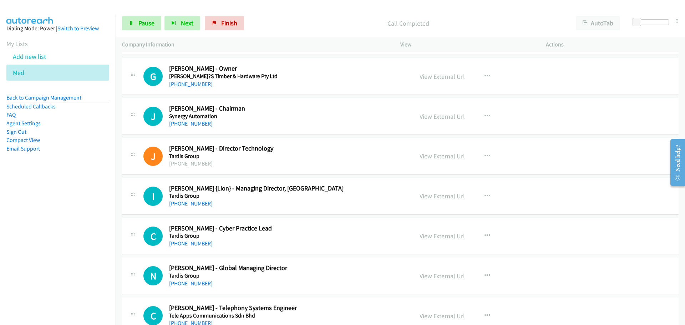
scroll to position [6712, 0]
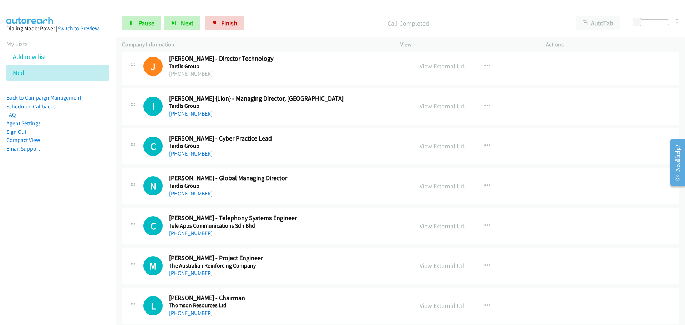
drag, startPoint x: 184, startPoint y: 110, endPoint x: 196, endPoint y: 111, distance: 12.5
click at [184, 110] on link "[PHONE_NUMBER]" at bounding box center [191, 113] width 44 height 7
click at [190, 153] on link "[PHONE_NUMBER]" at bounding box center [191, 153] width 44 height 7
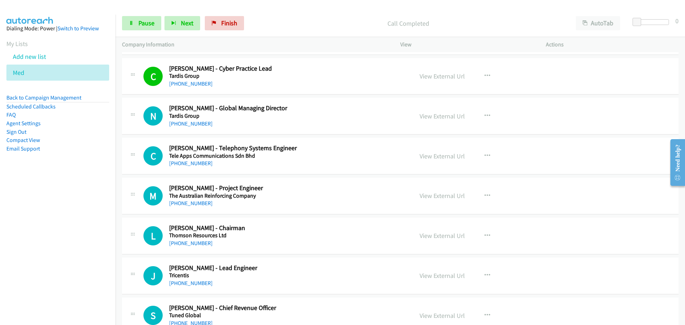
scroll to position [6784, 0]
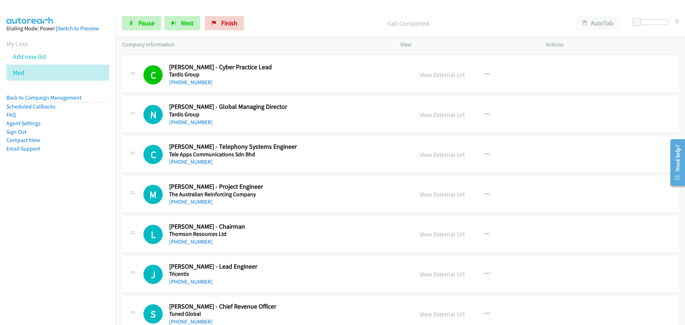
drag, startPoint x: 203, startPoint y: 164, endPoint x: 207, endPoint y: 162, distance: 4.6
click at [203, 164] on link "[PHONE_NUMBER]" at bounding box center [191, 162] width 44 height 7
click at [183, 122] on link "[PHONE_NUMBER]" at bounding box center [191, 122] width 44 height 7
click at [199, 203] on link "[PHONE_NUMBER]" at bounding box center [191, 202] width 44 height 7
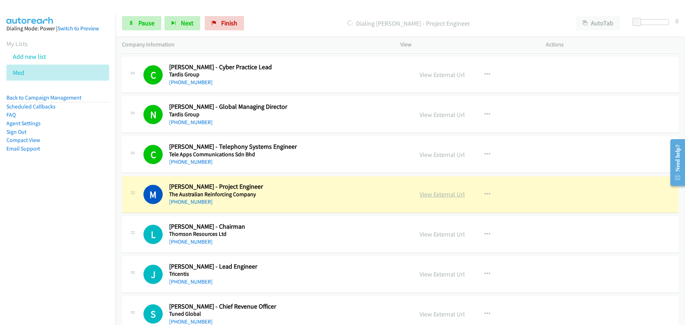
click at [434, 191] on link "View External Url" at bounding box center [442, 194] width 45 height 8
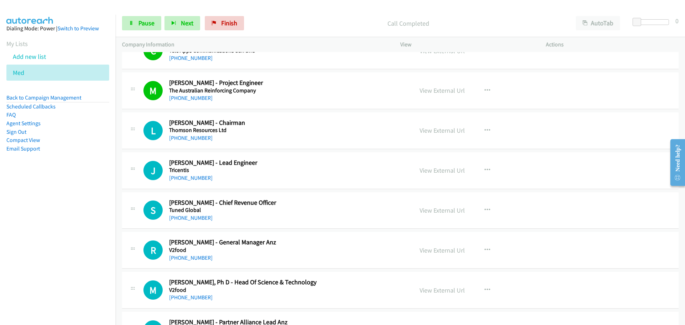
scroll to position [6891, 0]
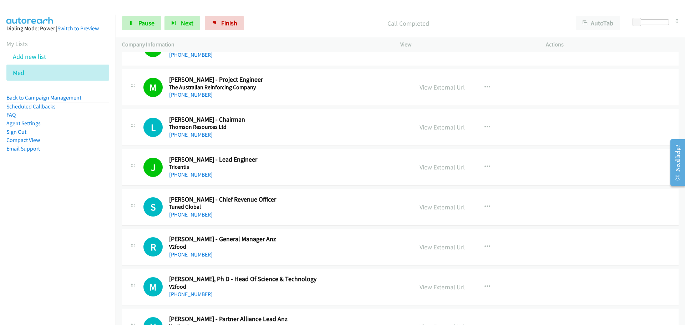
drag, startPoint x: 203, startPoint y: 136, endPoint x: 413, endPoint y: 129, distance: 210.0
click at [203, 136] on link "[PHONE_NUMBER]" at bounding box center [191, 134] width 44 height 7
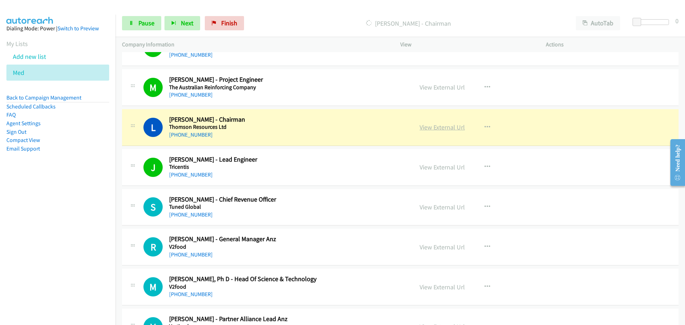
click at [441, 126] on link "View External Url" at bounding box center [442, 127] width 45 height 8
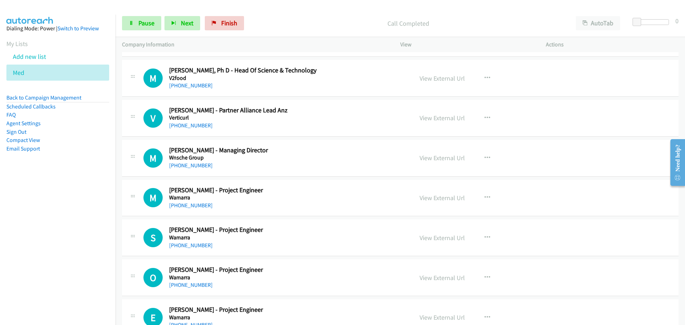
scroll to position [7176, 0]
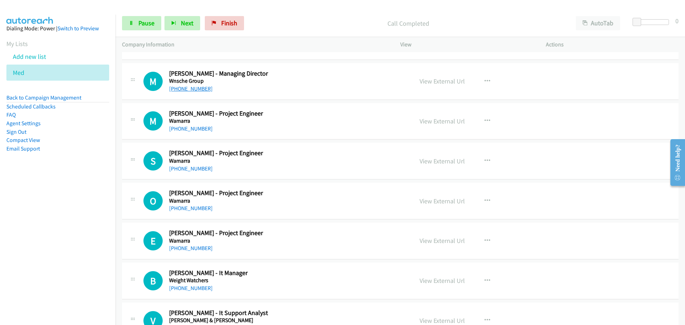
click at [174, 86] on link "[PHONE_NUMBER]" at bounding box center [191, 88] width 44 height 7
drag, startPoint x: 194, startPoint y: 129, endPoint x: 245, endPoint y: 121, distance: 52.0
click at [194, 129] on link "[PHONE_NUMBER]" at bounding box center [191, 128] width 44 height 7
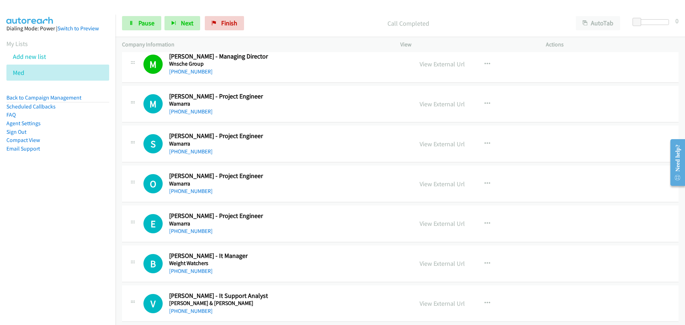
scroll to position [7201, 0]
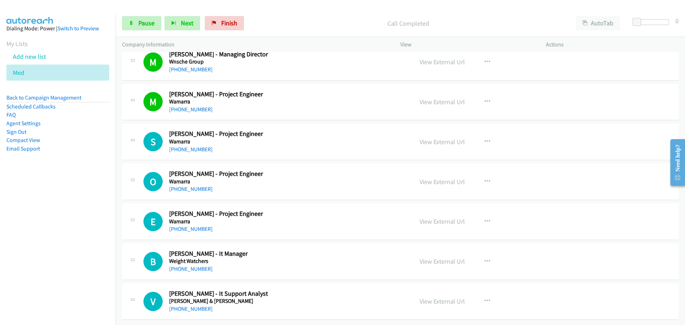
click at [198, 266] on link "[PHONE_NUMBER]" at bounding box center [191, 269] width 44 height 7
click at [174, 306] on link "[PHONE_NUMBER]" at bounding box center [191, 309] width 44 height 7
drag, startPoint x: 186, startPoint y: 226, endPoint x: 203, endPoint y: 226, distance: 16.8
click at [186, 226] on link "[PHONE_NUMBER]" at bounding box center [191, 229] width 44 height 7
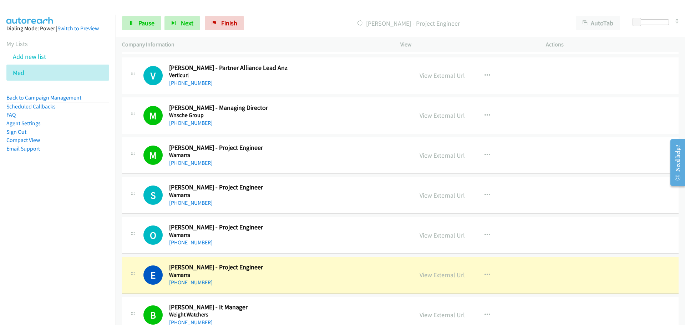
scroll to position [7130, 0]
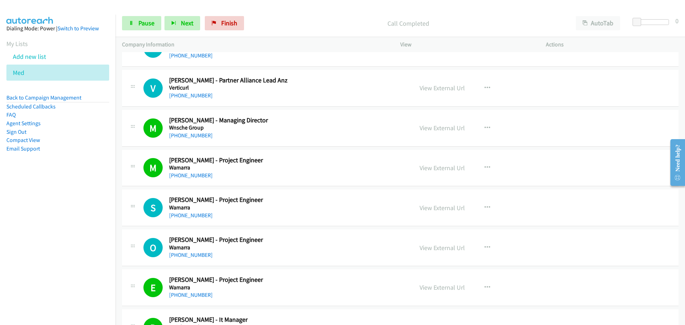
drag, startPoint x: 181, startPoint y: 252, endPoint x: 398, endPoint y: 255, distance: 217.1
click at [181, 252] on link "[PHONE_NUMBER]" at bounding box center [191, 255] width 44 height 7
click at [184, 217] on link "[PHONE_NUMBER]" at bounding box center [191, 215] width 44 height 7
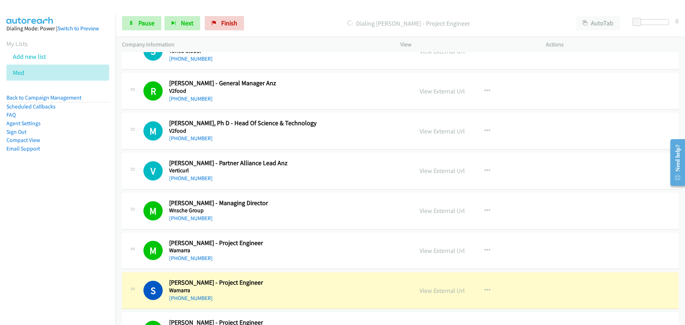
scroll to position [7022, 0]
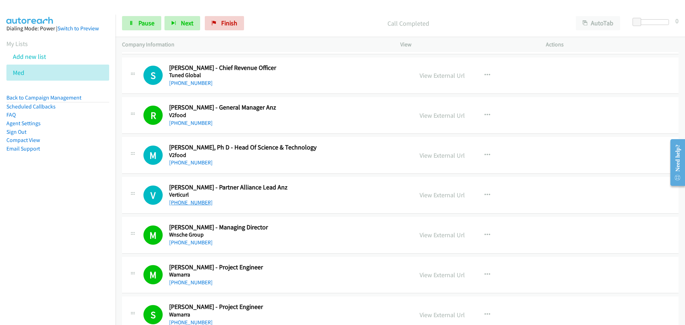
click at [199, 202] on link "[PHONE_NUMBER]" at bounding box center [191, 202] width 44 height 7
click at [194, 164] on link "[PHONE_NUMBER]" at bounding box center [191, 162] width 44 height 7
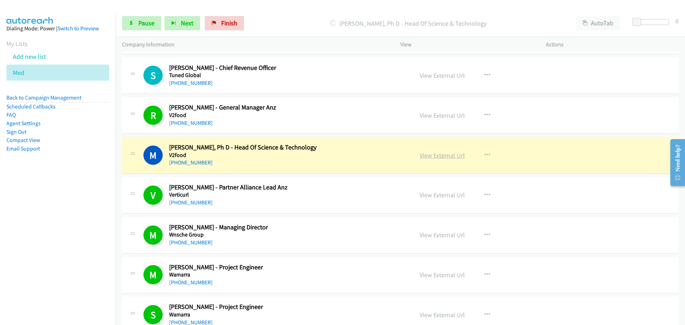
click at [441, 152] on link "View External Url" at bounding box center [442, 155] width 45 height 8
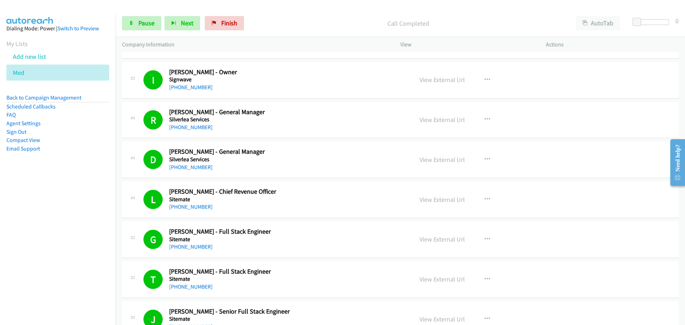
scroll to position [6094, 0]
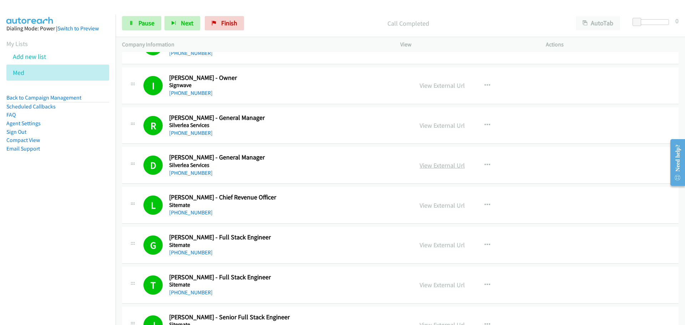
click at [443, 163] on link "View External Url" at bounding box center [442, 165] width 45 height 8
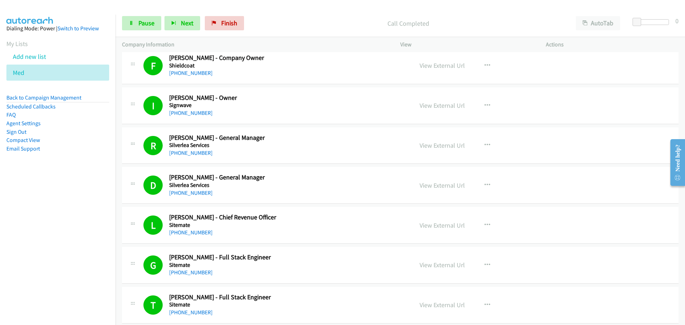
scroll to position [6058, 0]
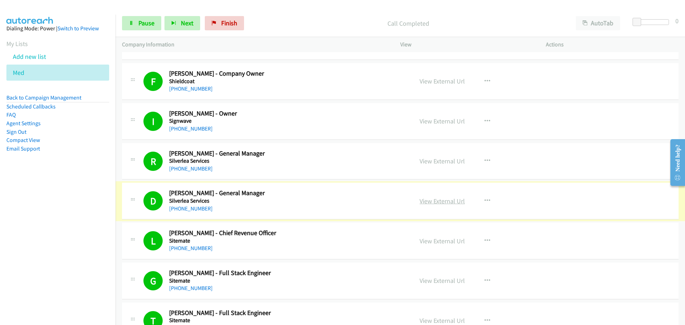
click at [439, 203] on link "View External Url" at bounding box center [442, 201] width 45 height 8
